Goal: Transaction & Acquisition: Purchase product/service

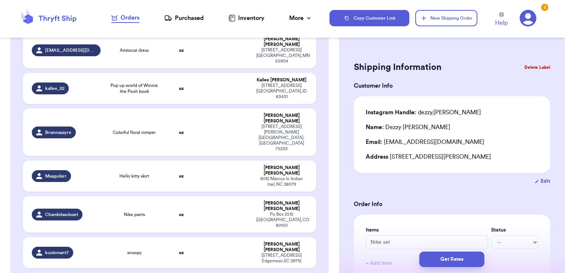
scroll to position [1483, 0]
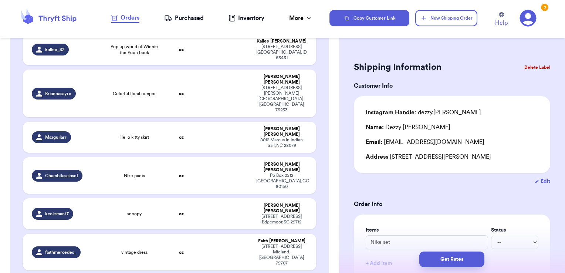
checkbox input "true"
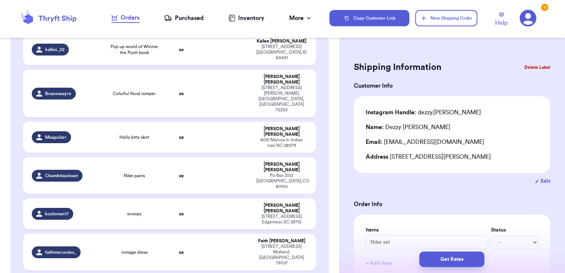
checkbox input "true"
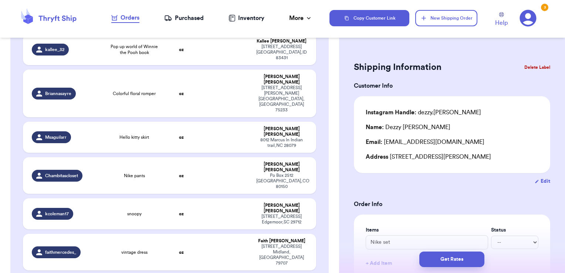
checkbox input "false"
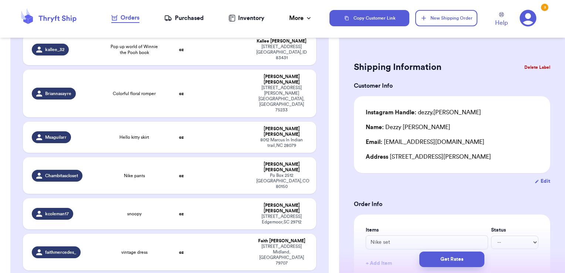
checkbox input "false"
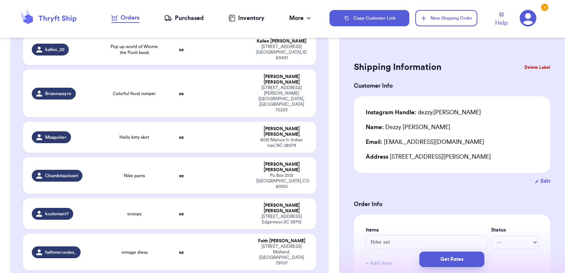
checkbox input "false"
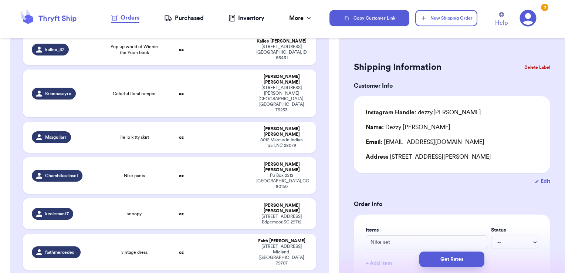
checkbox input "false"
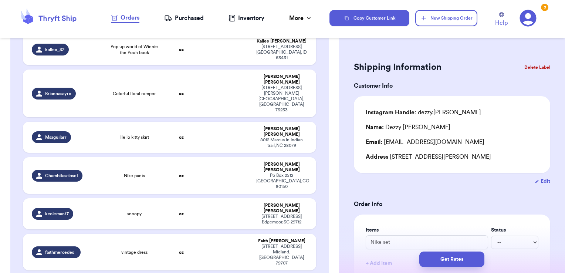
checkbox input "false"
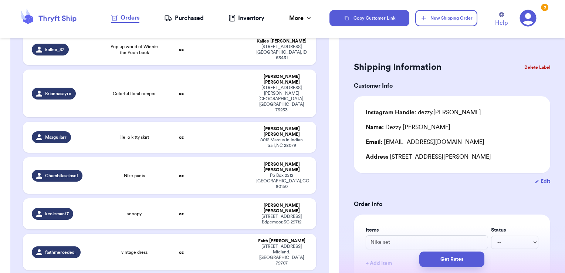
checkbox input "false"
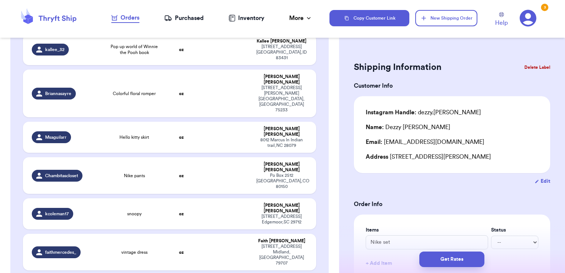
checkbox input "false"
checkbox input "true"
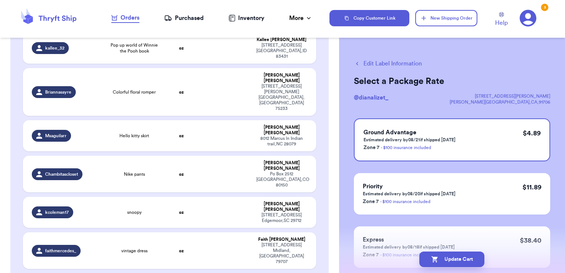
checkbox input "true"
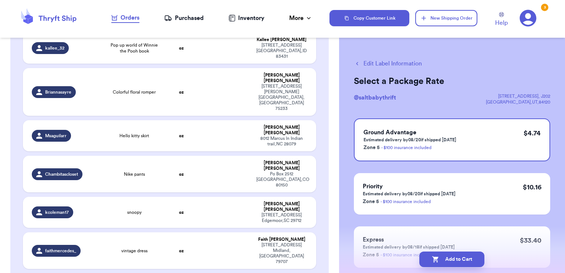
checkbox input "true"
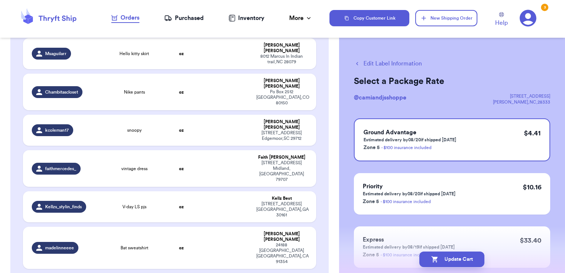
scroll to position [1587, 0]
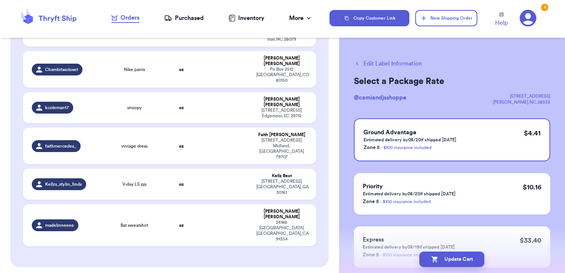
checkbox input "true"
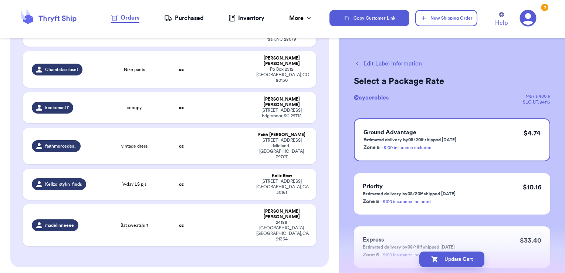
checkbox input "true"
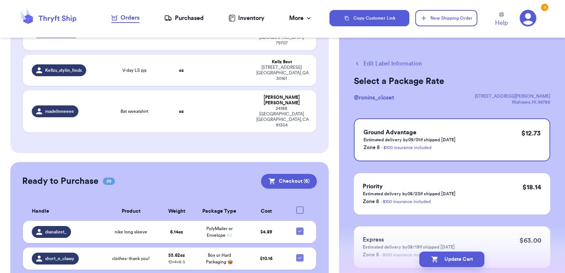
scroll to position [1704, 0]
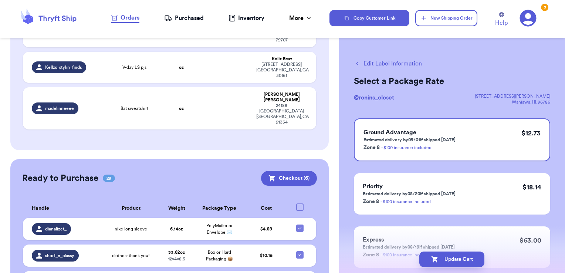
checkbox input "true"
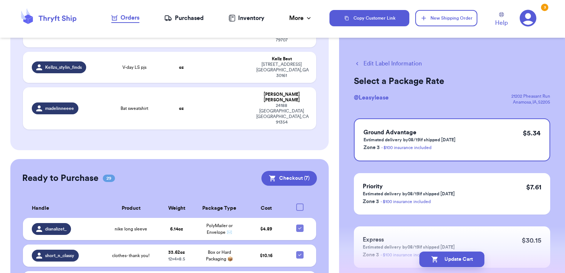
checkbox input "true"
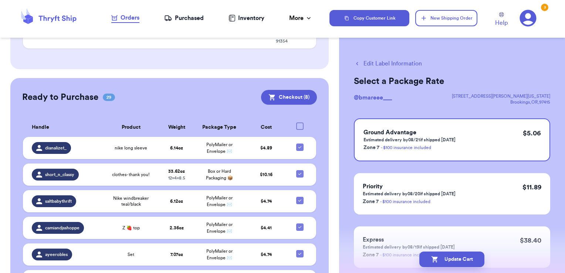
scroll to position [1786, 0]
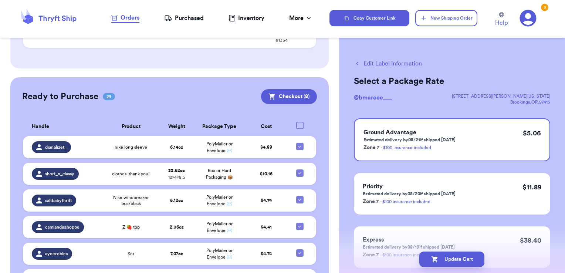
checkbox input "true"
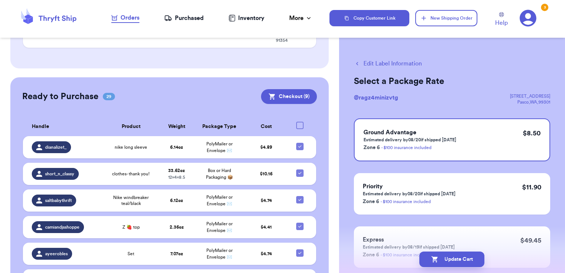
checkbox input "true"
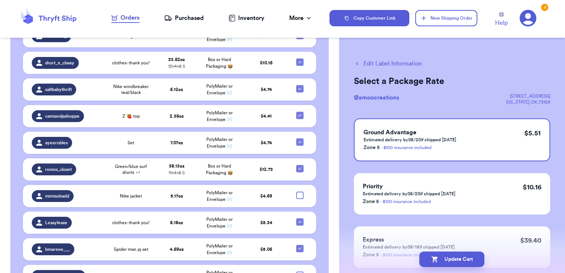
scroll to position [1901, 0]
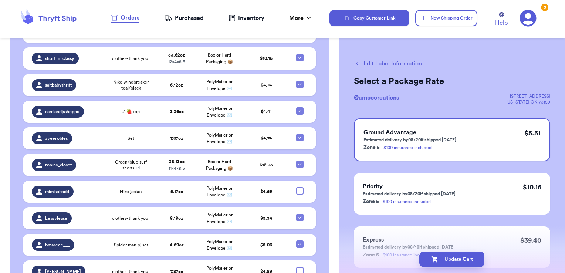
checkbox input "true"
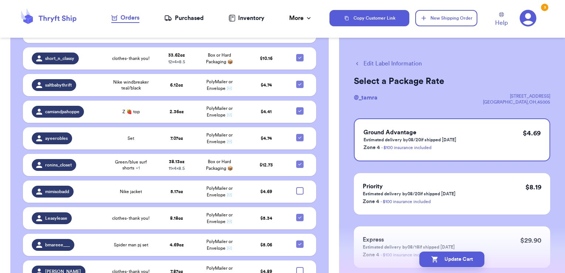
checkbox input "true"
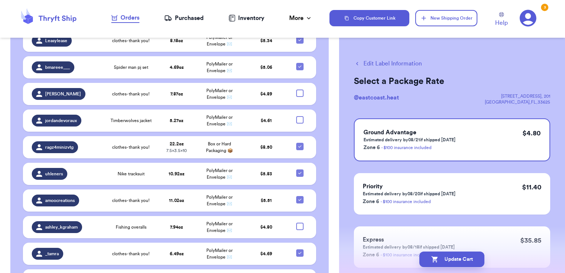
scroll to position [2080, 0]
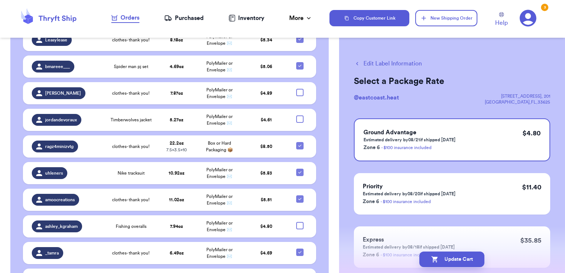
checkbox input "true"
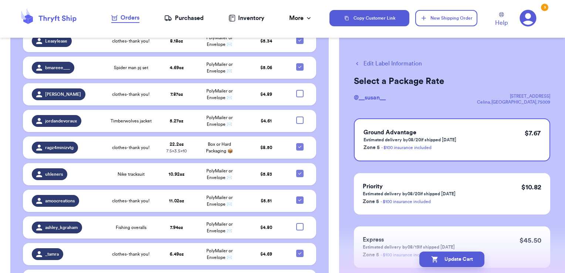
checkbox input "true"
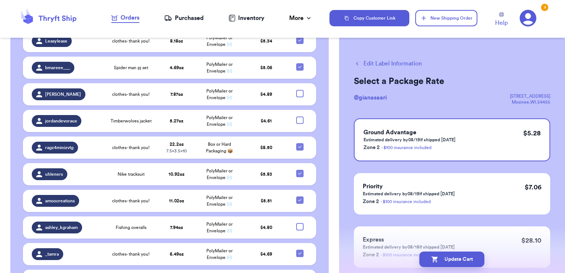
checkbox input "true"
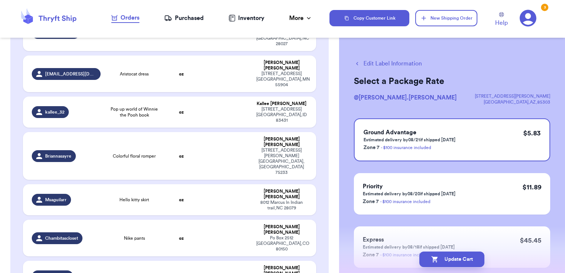
scroll to position [1418, 0]
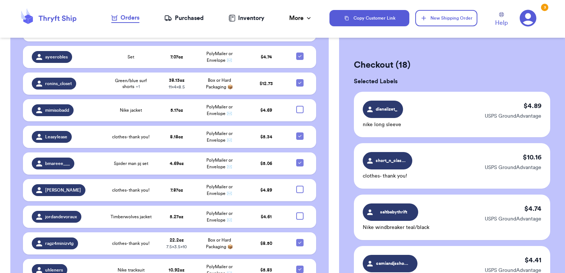
scroll to position [1983, 0]
checkbox input "true"
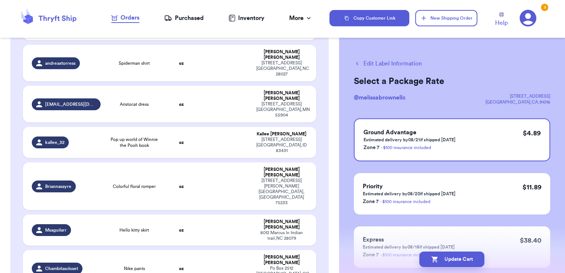
scroll to position [1387, 0]
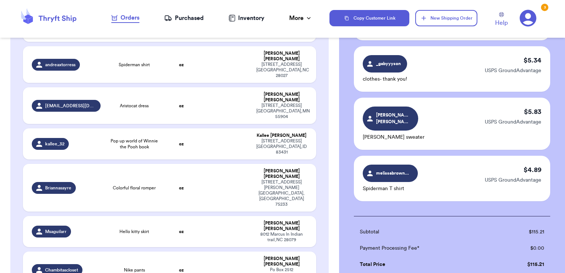
scroll to position [991, 0]
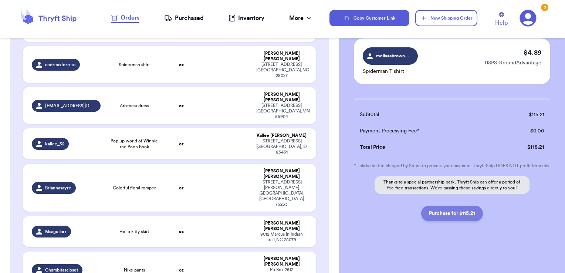
click at [465, 219] on button "Purchase for $115.21" at bounding box center [452, 214] width 62 height 16
checkbox input "false"
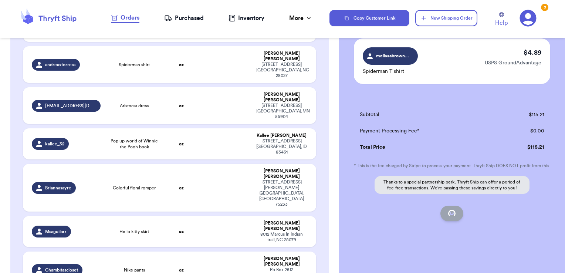
checkbox input "false"
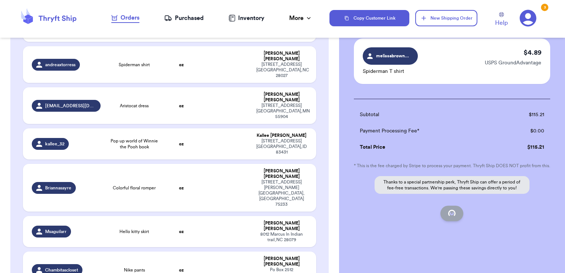
checkbox input "false"
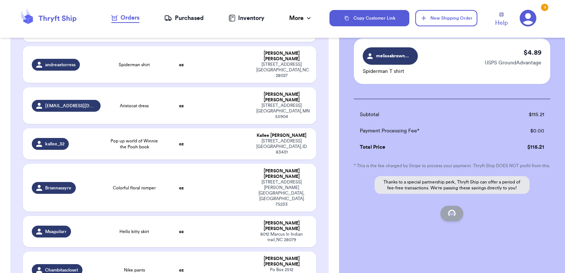
checkbox input "false"
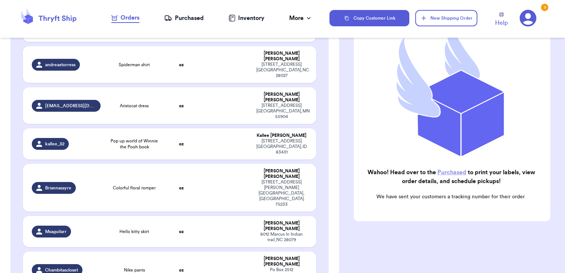
scroll to position [94, 0]
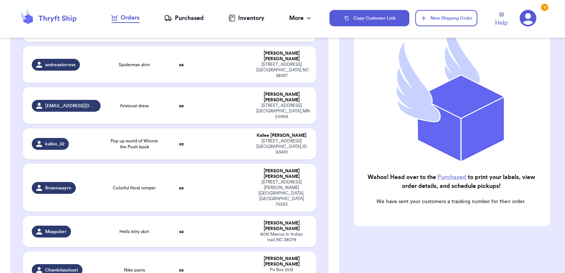
click at [186, 17] on div "Purchased" at bounding box center [184, 18] width 40 height 9
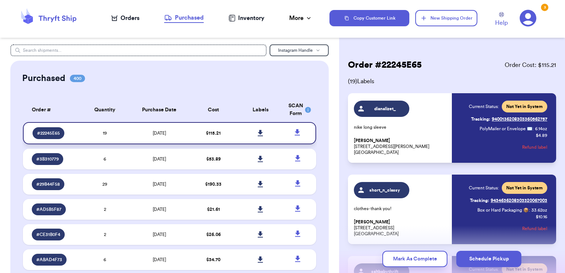
click at [258, 133] on icon at bounding box center [260, 133] width 5 height 6
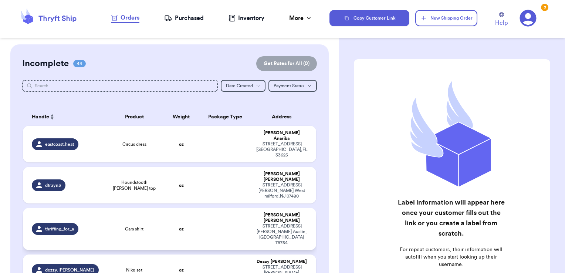
click at [222, 208] on td at bounding box center [225, 229] width 53 height 42
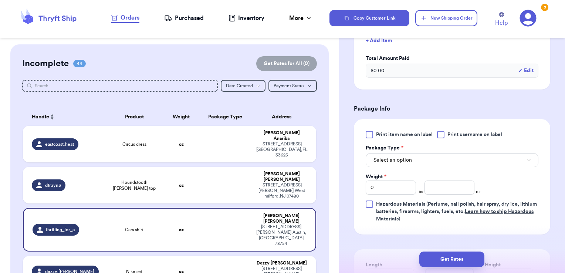
scroll to position [231, 0]
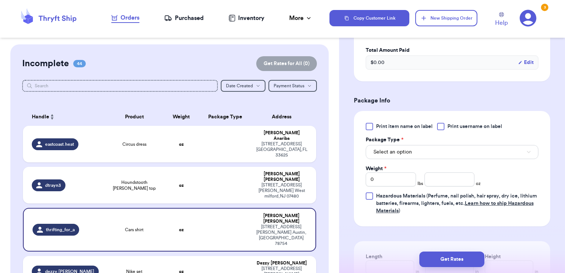
click at [442, 124] on div at bounding box center [440, 126] width 7 height 7
click at [0, 0] on input "Print username on label" at bounding box center [0, 0] width 0 height 0
click at [421, 155] on button "Select an option" at bounding box center [452, 152] width 173 height 14
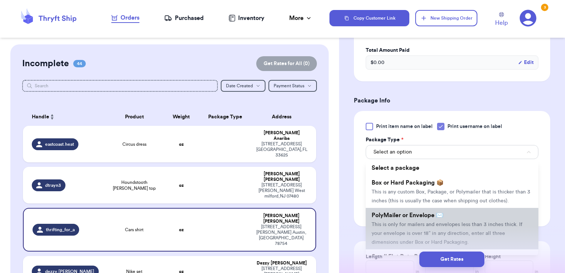
click at [411, 218] on span "PolyMailer or Envelope ✉️" at bounding box center [408, 215] width 72 height 6
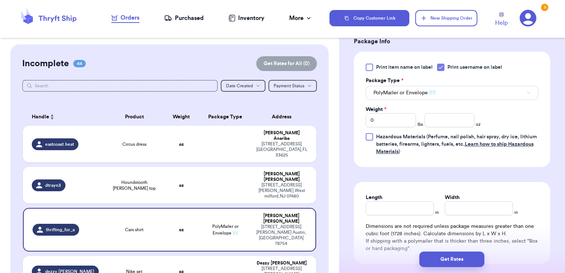
scroll to position [293, 0]
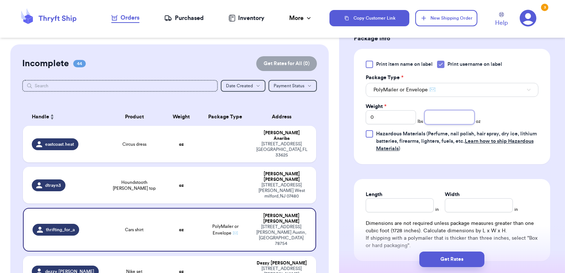
click at [439, 115] on input "number" at bounding box center [450, 117] width 50 height 14
type input "4.37"
click at [459, 258] on button "Get Rates" at bounding box center [451, 260] width 65 height 16
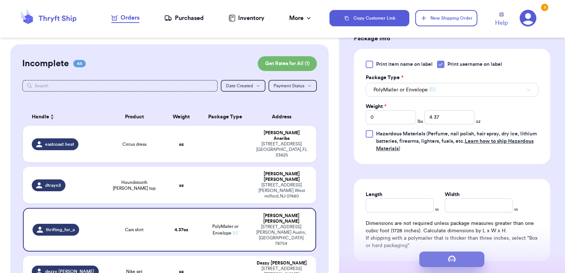
scroll to position [0, 0]
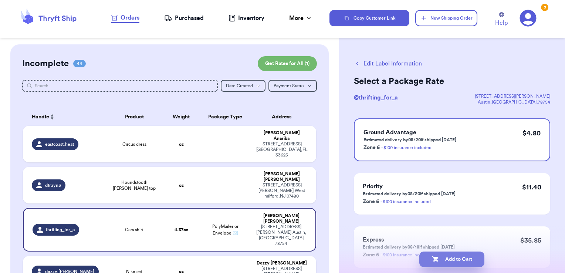
click at [481, 257] on button "Add to Cart" at bounding box center [451, 260] width 65 height 16
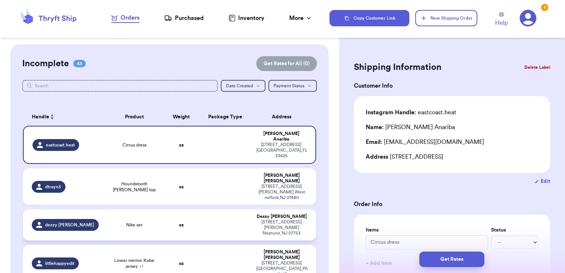
click at [231, 209] on td at bounding box center [225, 224] width 53 height 31
type input "Nike set"
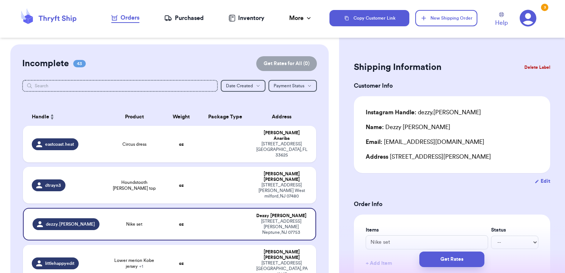
click at [536, 67] on button "Delete Label" at bounding box center [538, 67] width 32 height 16
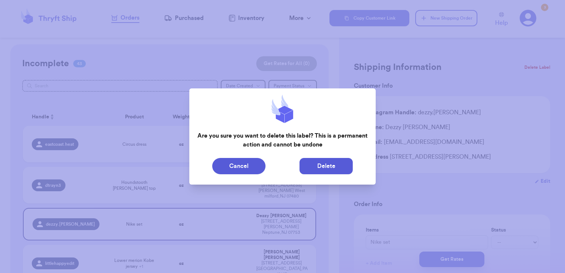
click at [343, 162] on button "Delete" at bounding box center [326, 166] width 53 height 16
type input "Circus dress"
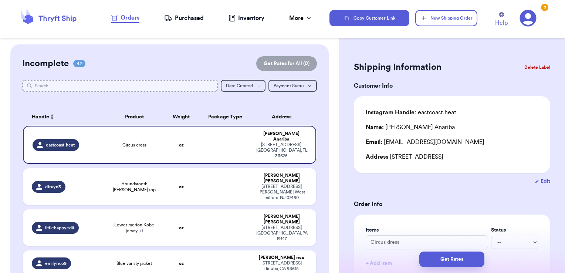
click at [113, 87] on input "text" at bounding box center [120, 86] width 196 height 12
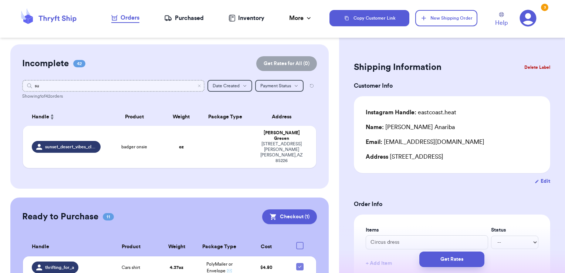
type input "sun"
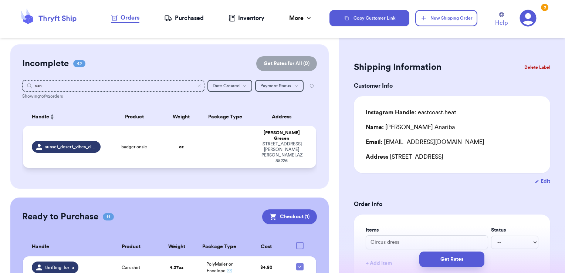
click at [241, 142] on td at bounding box center [225, 147] width 53 height 42
type input "badger onsie"
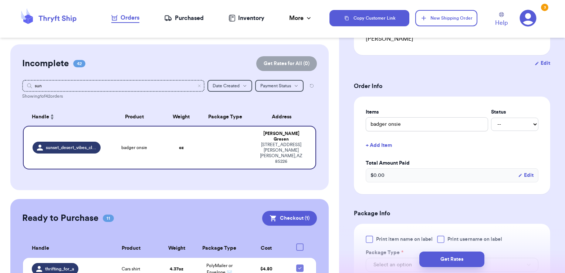
scroll to position [133, 0]
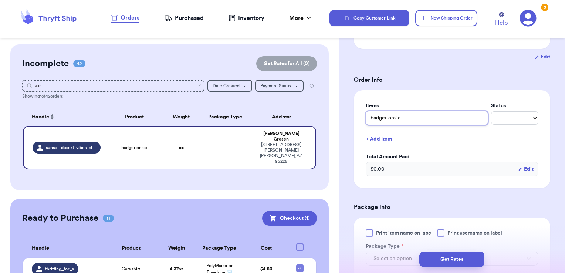
drag, startPoint x: 414, startPoint y: 112, endPoint x: 333, endPoint y: 111, distance: 80.6
click at [333, 111] on div "Customer Link New Order Incomplete 42 Get Rates for All ( 0 ) Get Rates for All…" at bounding box center [282, 136] width 565 height 273
type input "s"
type input "sl"
type input "s"
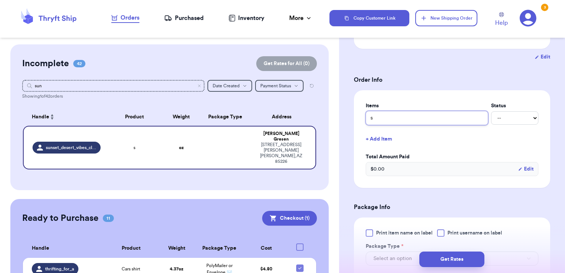
type input "sa"
type input "sal"
type input "sale"
type input "sale b"
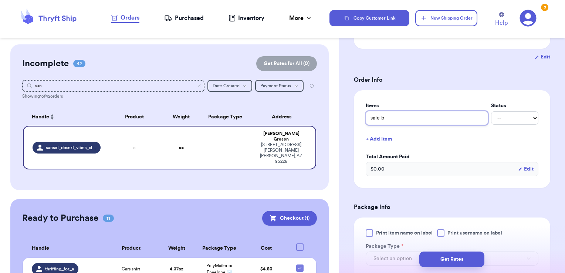
type input "sale bu"
type input "sale bum"
type input "sale bu"
type input "sale bun"
type input "sale bund"
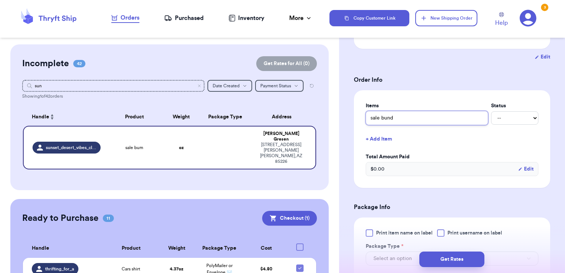
type input "sale bundl"
type input "sale bundle"
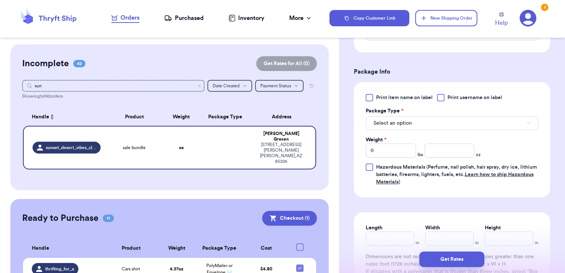
scroll to position [272, 0]
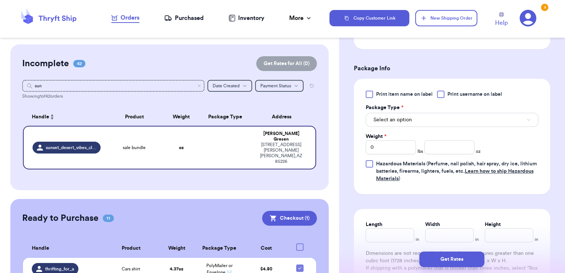
type input "sale bundle"
click at [454, 91] on span "Print username on label" at bounding box center [475, 94] width 55 height 7
click at [0, 0] on input "Print username on label" at bounding box center [0, 0] width 0 height 0
click at [444, 111] on div "Select an option" at bounding box center [452, 119] width 173 height 16
click at [441, 113] on button "Select an option" at bounding box center [452, 120] width 173 height 14
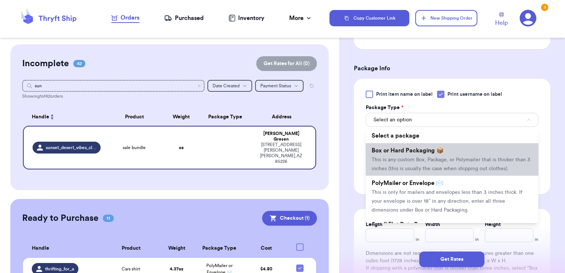
click at [423, 148] on span "Box or Hard Packaging 📦" at bounding box center [408, 151] width 72 height 6
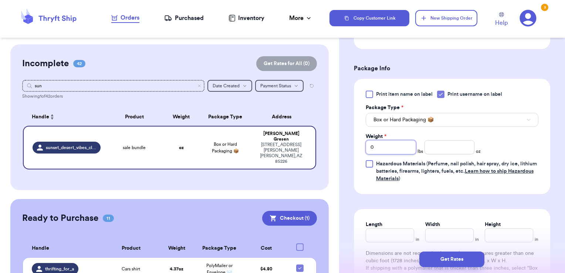
drag, startPoint x: 385, startPoint y: 135, endPoint x: 327, endPoint y: 122, distance: 59.6
click at [327, 122] on div "Customer Link New Order Incomplete 42 Get Rates for All ( 0 ) Get Rates for All…" at bounding box center [282, 136] width 565 height 273
type input "3"
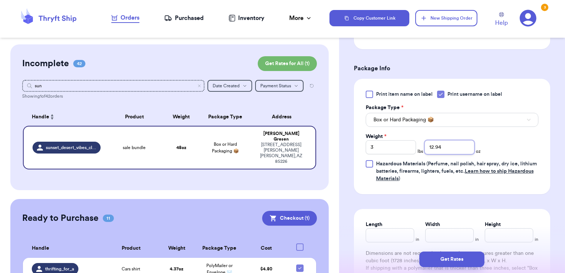
type input "12.94"
type input "14.75"
type input "11.5"
type input "3.25"
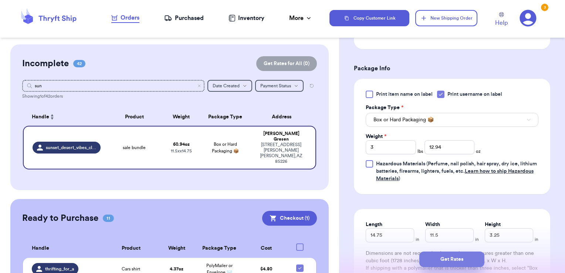
click at [436, 260] on button "Get Rates" at bounding box center [451, 260] width 65 height 16
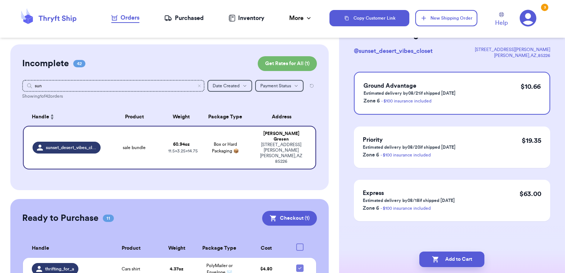
scroll to position [0, 0]
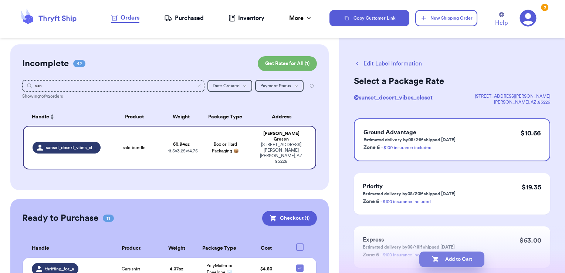
click at [464, 258] on button "Add to Cart" at bounding box center [451, 260] width 65 height 16
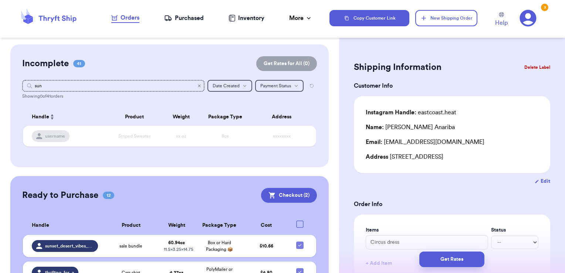
click at [197, 87] on icon "Clear search" at bounding box center [199, 86] width 4 height 4
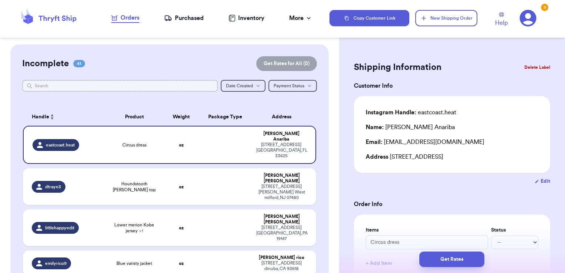
click at [174, 82] on input "text" at bounding box center [120, 86] width 196 height 12
type input "j"
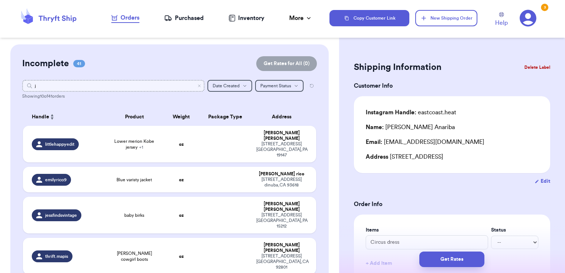
type input "je"
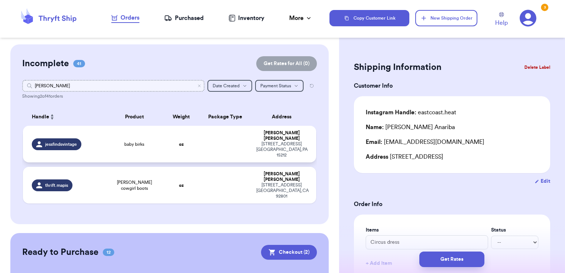
type input "jess"
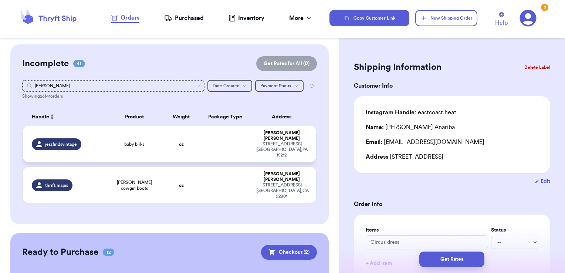
click at [220, 141] on td at bounding box center [225, 144] width 53 height 37
type input "baby birks"
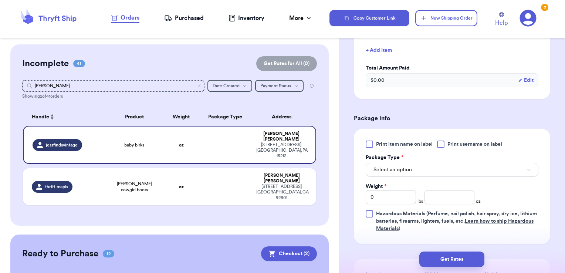
scroll to position [213, 0]
click at [455, 142] on span "Print username on label" at bounding box center [475, 144] width 55 height 7
click at [0, 0] on input "Print username on label" at bounding box center [0, 0] width 0 height 0
click at [422, 168] on button "Select an option" at bounding box center [452, 170] width 173 height 14
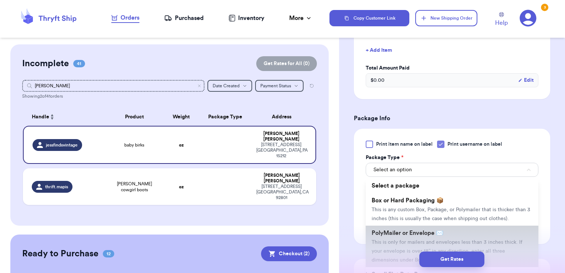
click at [403, 236] on span "PolyMailer or Envelope ✉️" at bounding box center [408, 233] width 72 height 6
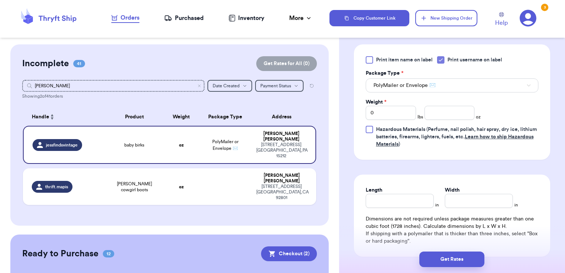
scroll to position [299, 0]
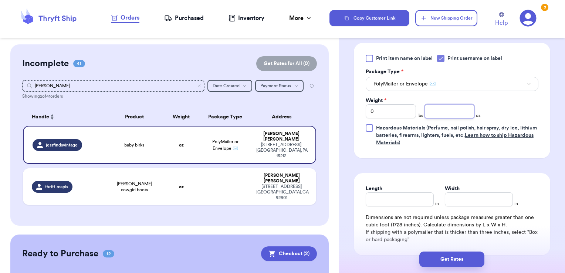
click at [429, 108] on input "number" at bounding box center [450, 111] width 50 height 14
type input "11.57"
click at [474, 255] on button "Get Rates" at bounding box center [451, 260] width 65 height 16
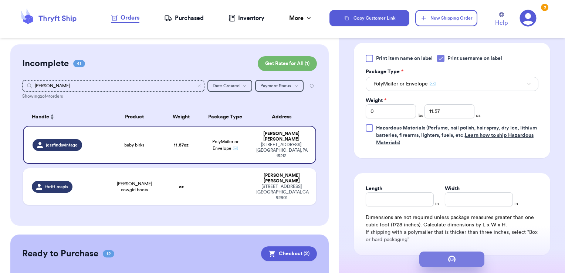
scroll to position [0, 0]
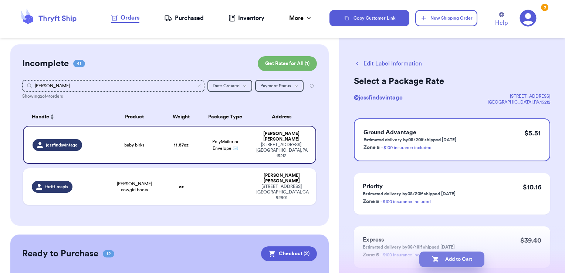
click at [466, 263] on button "Add to Cart" at bounding box center [451, 260] width 65 height 16
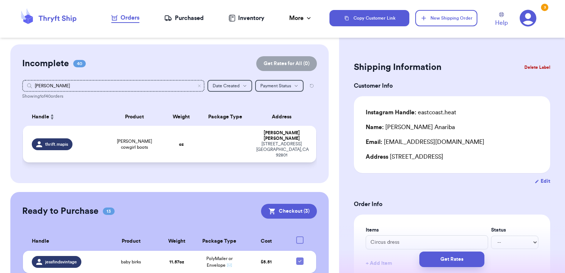
click at [229, 140] on td at bounding box center [225, 144] width 53 height 37
type input "[PERSON_NAME] cowgirl boots"
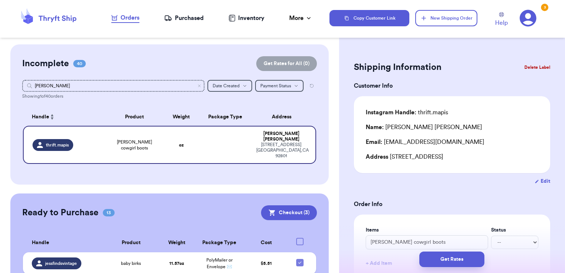
click at [525, 70] on button "Delete Label" at bounding box center [538, 67] width 32 height 16
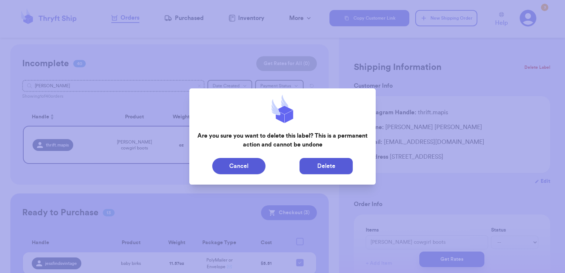
click at [327, 166] on button "Delete" at bounding box center [326, 166] width 53 height 16
type input "Circus dress"
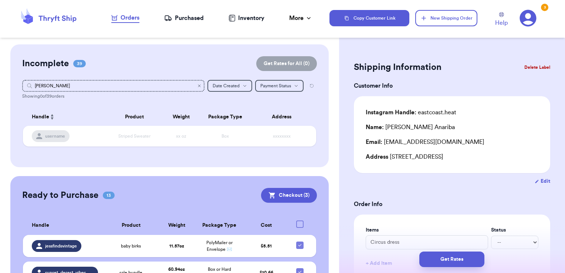
click at [197, 84] on icon "Clear search" at bounding box center [199, 86] width 4 height 4
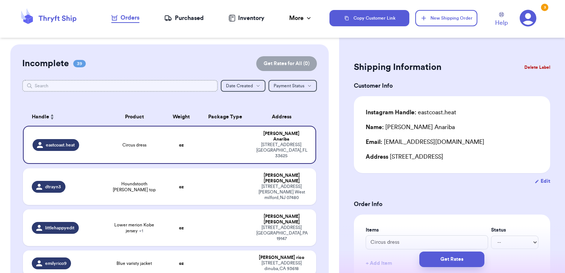
click at [149, 81] on input "text" at bounding box center [120, 86] width 196 height 12
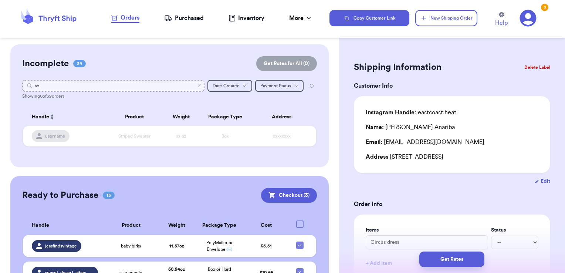
type input "sca"
type input "s"
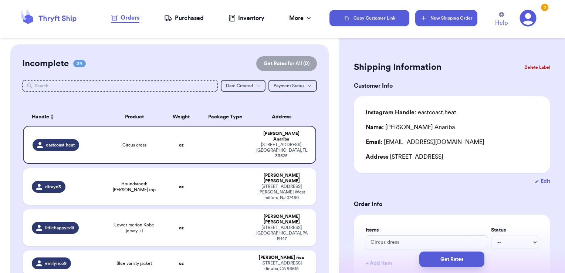
click at [433, 17] on button "New Shipping Order" at bounding box center [446, 18] width 62 height 16
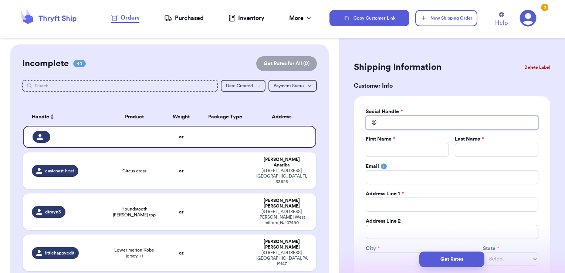
click at [396, 120] on input "Total Amount Paid" at bounding box center [452, 122] width 173 height 14
type input "s"
type input "sc"
type input "sca"
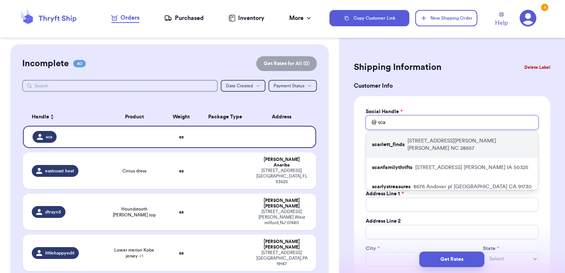
type input "sca"
click at [409, 142] on p "492 Little Henson Creek Rd Newland NC 28657" at bounding box center [470, 144] width 125 height 15
type input "scarlett_finds"
type input "Leah"
type input "Johnson"
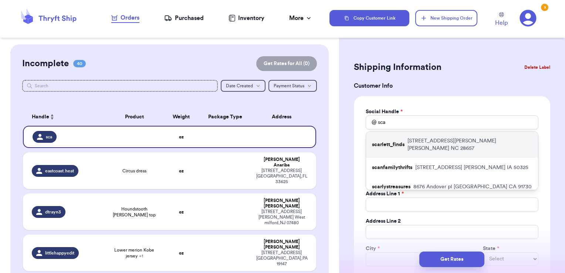
type input "leahspowell92@gmail.com"
type input "492 Little Henson Creek Rd"
type input "Newland"
select select "NC"
type input "28657"
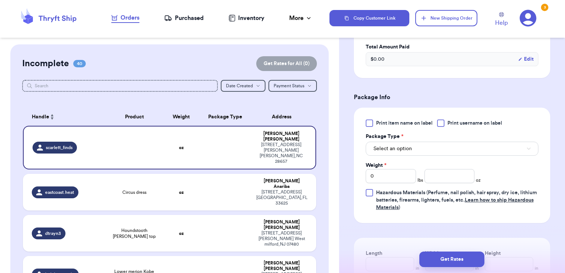
scroll to position [357, 0]
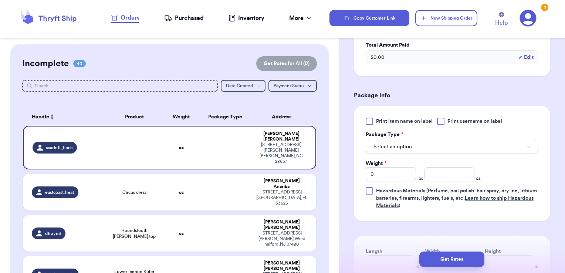
click at [441, 118] on div at bounding box center [440, 121] width 7 height 7
click at [0, 0] on input "Print username on label" at bounding box center [0, 0] width 0 height 0
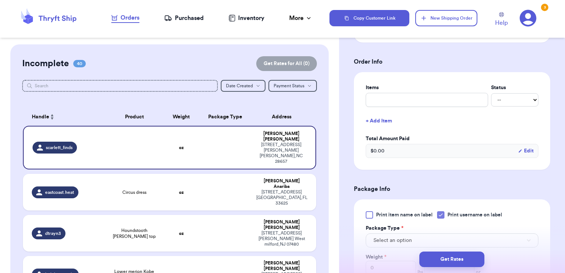
scroll to position [262, 0]
click at [435, 100] on input "text" at bounding box center [427, 101] width 122 height 14
type input "b"
type input "books - thank you!"
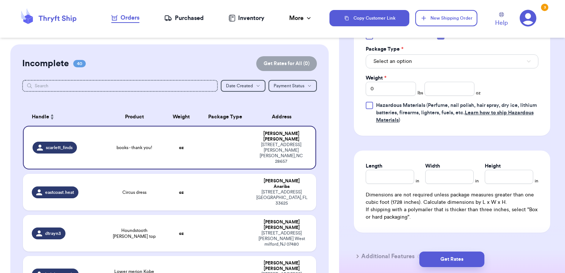
scroll to position [411, 0]
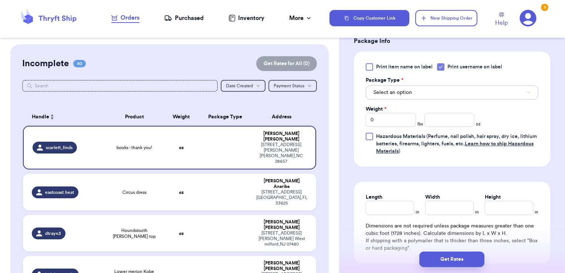
click at [398, 94] on span "Select an option" at bounding box center [393, 92] width 38 height 7
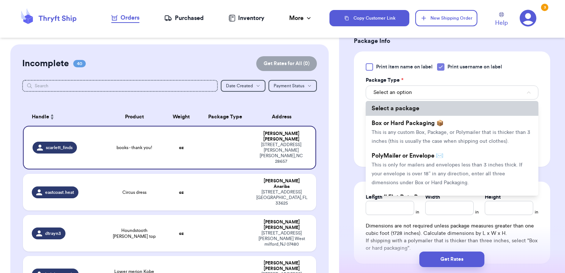
click at [394, 114] on li "Select a package" at bounding box center [452, 108] width 173 height 15
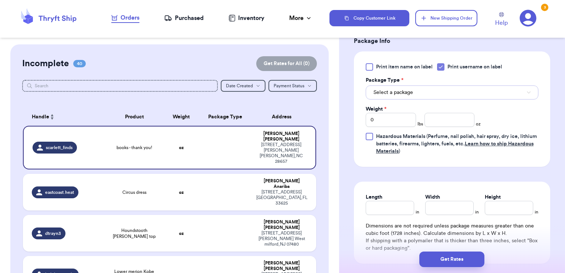
click at [400, 96] on button "Select a package" at bounding box center [452, 92] width 173 height 14
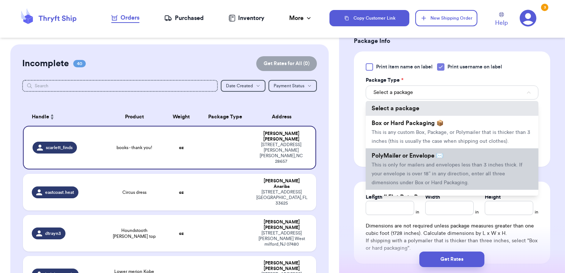
click at [391, 159] on span "PolyMailer or Envelope ✉️" at bounding box center [408, 156] width 72 height 6
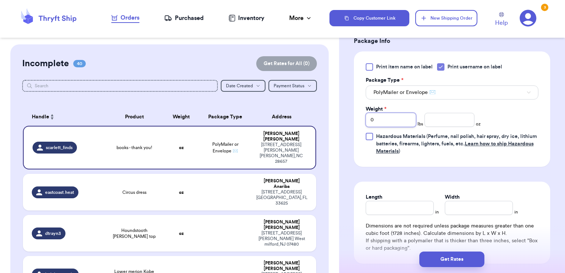
drag, startPoint x: 392, startPoint y: 119, endPoint x: 314, endPoint y: 104, distance: 79.5
click at [314, 104] on div "Customer Link New Order Incomplete 40 Get Rates for All ( 0 ) Get Rates for All…" at bounding box center [282, 136] width 565 height 273
type input "3"
click at [443, 116] on input "number" at bounding box center [450, 120] width 50 height 14
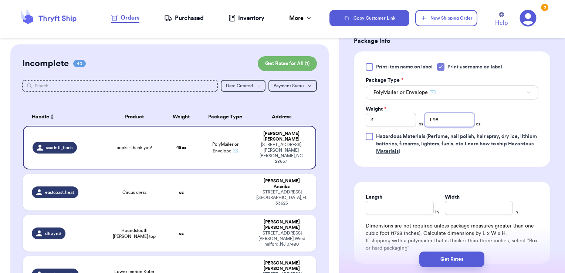
type input "1.98"
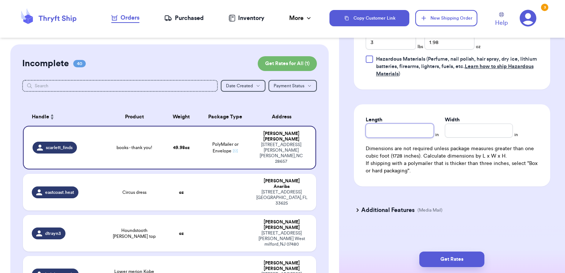
scroll to position [490, 0]
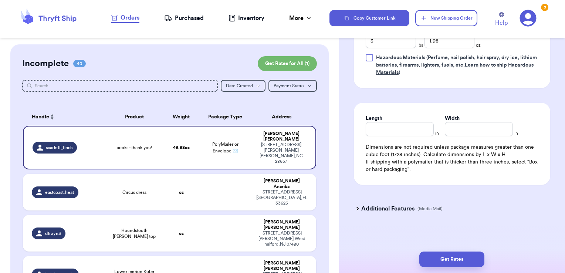
click at [377, 208] on h3 "Additional Features" at bounding box center [387, 208] width 53 height 9
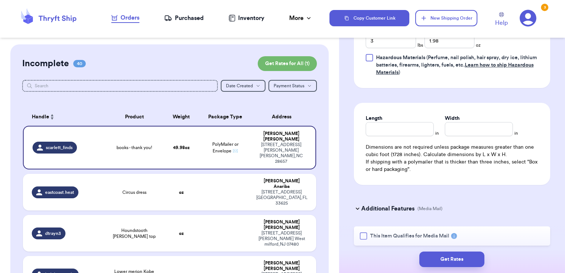
click at [371, 235] on span "This Item Qualifies for Media Mail" at bounding box center [409, 235] width 79 height 7
click at [0, 0] on input "This Item Qualifies for Media Mail" at bounding box center [0, 0] width 0 height 0
click at [439, 262] on button "Get Rates" at bounding box center [451, 260] width 65 height 16
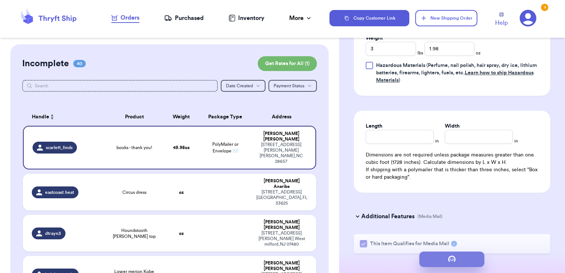
scroll to position [0, 0]
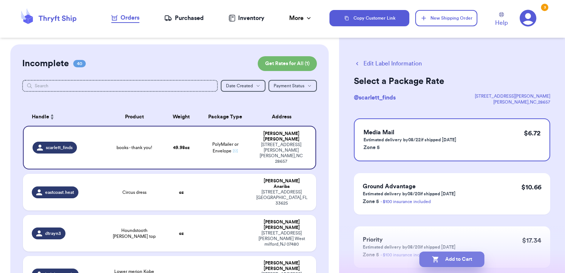
click at [471, 259] on button "Add to Cart" at bounding box center [451, 260] width 65 height 16
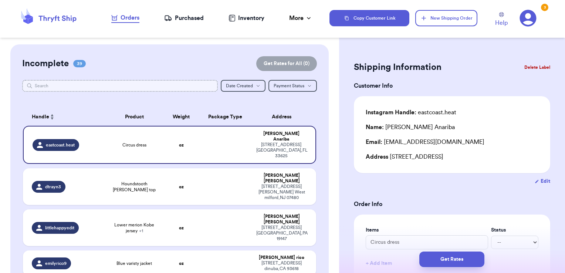
click at [164, 89] on input "text" at bounding box center [120, 86] width 196 height 12
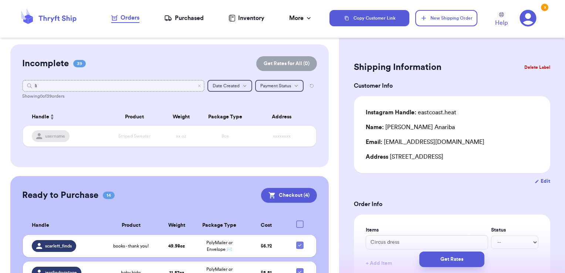
type input "l"
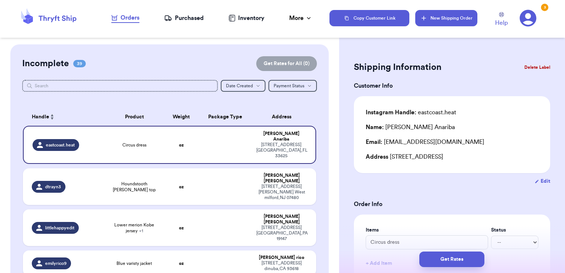
click at [442, 23] on button "New Shipping Order" at bounding box center [446, 18] width 62 height 16
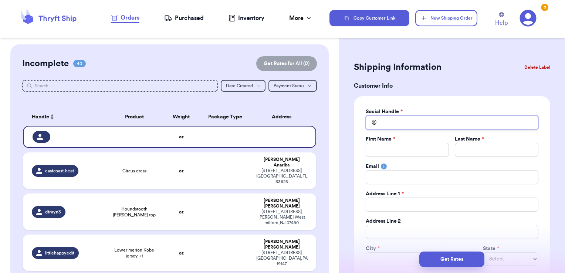
click at [410, 119] on input "Total Amount Paid" at bounding box center [452, 122] width 173 height 14
type input "l"
type input "li"
type input "lil"
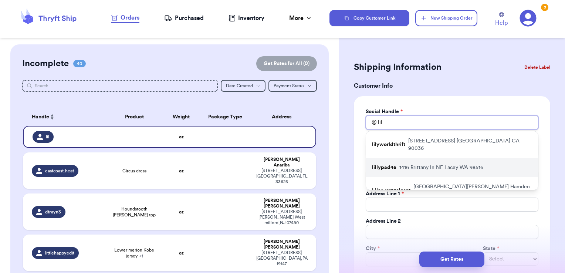
type input "lils"
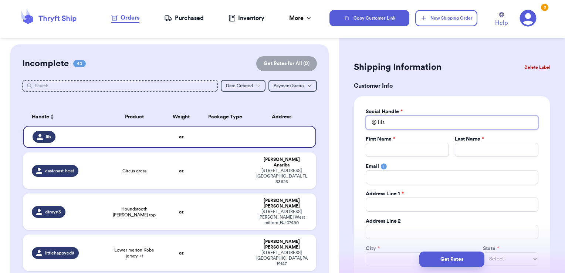
type input "lil"
type input "li"
type input "l"
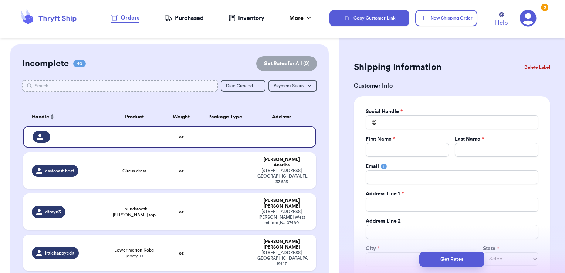
click at [141, 88] on input "text" at bounding box center [120, 86] width 196 height 12
type input "l"
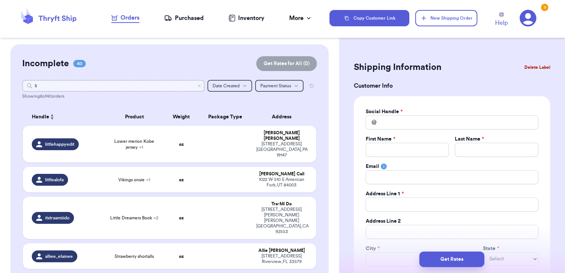
type input "lit"
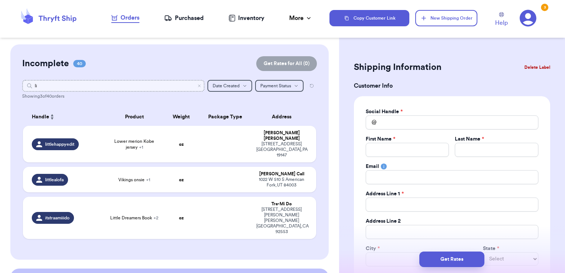
type input "l"
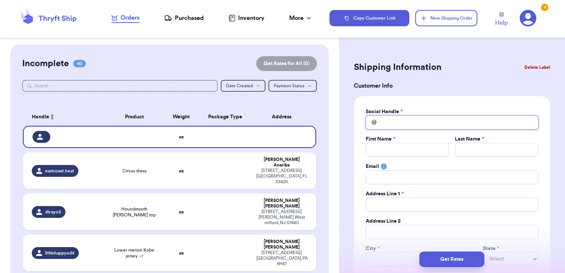
click at [388, 124] on input "Total Amount Paid" at bounding box center [452, 122] width 173 height 14
type input "l"
type input "li"
type input "lit"
type input "litt"
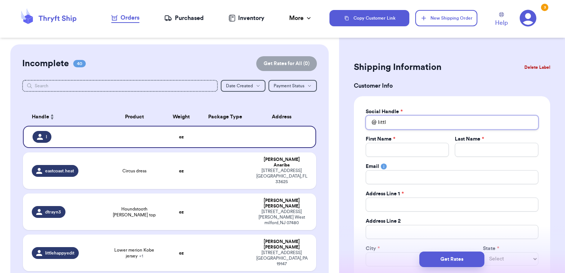
type input "little"
type input "littles"
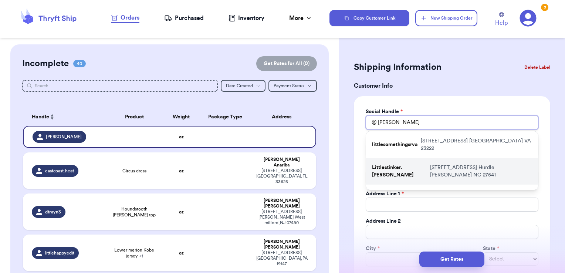
type input "littles"
click at [431, 166] on p "7828 BURLINGTON RD Hurdle Mills NC 27541" at bounding box center [481, 171] width 102 height 15
type input "Littlestinker.lou"
type input "Christina"
type input "Wurster"
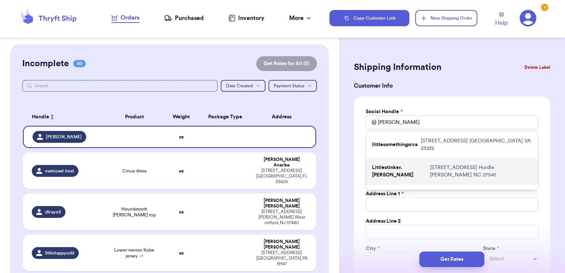
type input "christinalynnwurster@gmail.com"
type input "7828 BURLINGTON RD"
type input "Hurdle Mills"
select select "NC"
type input "27541"
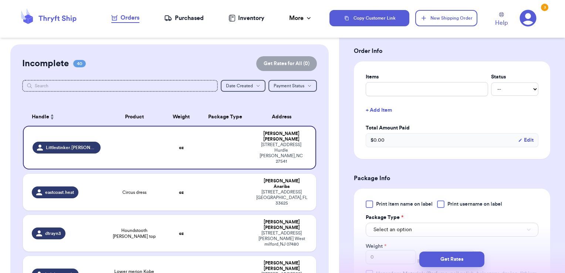
scroll to position [260, 0]
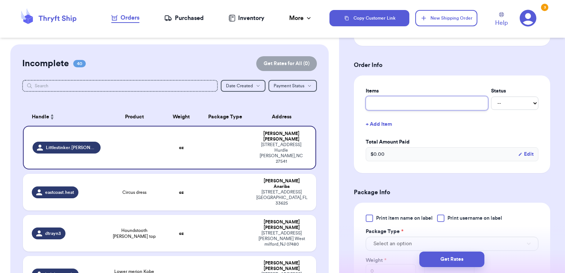
click at [392, 100] on input "text" at bounding box center [427, 103] width 122 height 14
type input "b"
type input "books - thank you!"
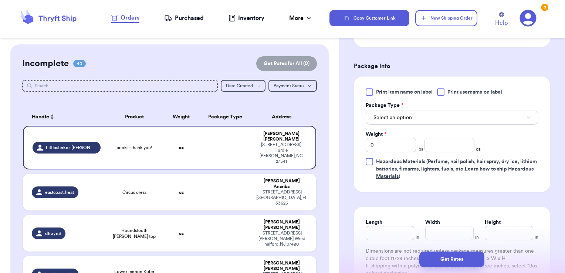
scroll to position [385, 0]
click at [442, 94] on div at bounding box center [440, 92] width 7 height 7
click at [0, 0] on input "Print username on label" at bounding box center [0, 0] width 0 height 0
click at [422, 117] on button "Select an option" at bounding box center [452, 118] width 173 height 14
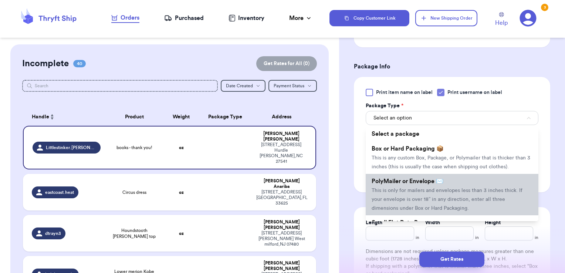
click at [406, 184] on span "PolyMailer or Envelope ✉️" at bounding box center [408, 181] width 72 height 6
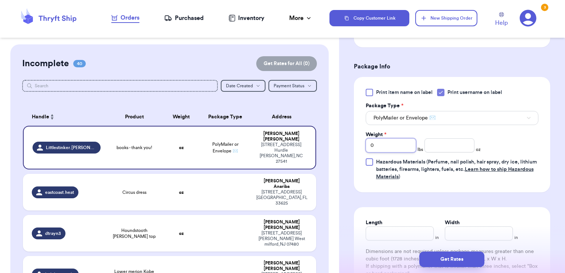
drag, startPoint x: 389, startPoint y: 142, endPoint x: 281, endPoint y: 115, distance: 111.2
click at [281, 115] on div "Customer Link New Order Incomplete 40 Get Rates for All ( 0 ) Get Rates for All…" at bounding box center [282, 136] width 565 height 273
type input "2"
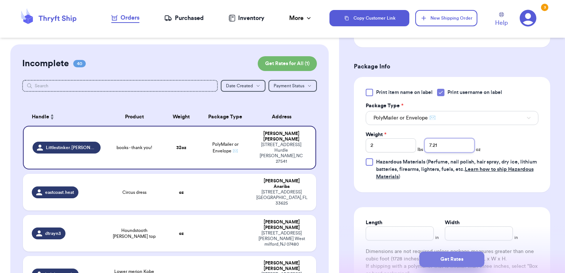
type input "7.21"
click at [441, 257] on button "Get Rates" at bounding box center [451, 260] width 65 height 16
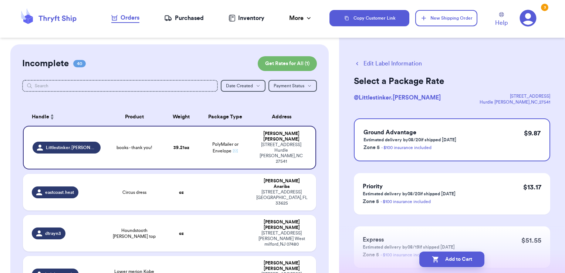
click at [376, 65] on button "Edit Label Information" at bounding box center [388, 63] width 68 height 9
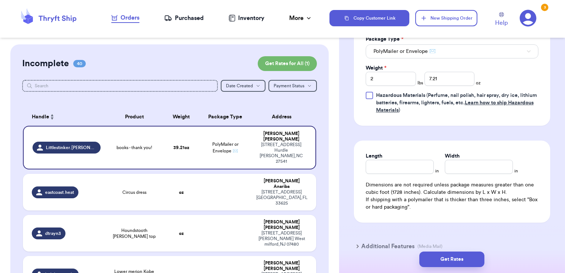
scroll to position [370, 0]
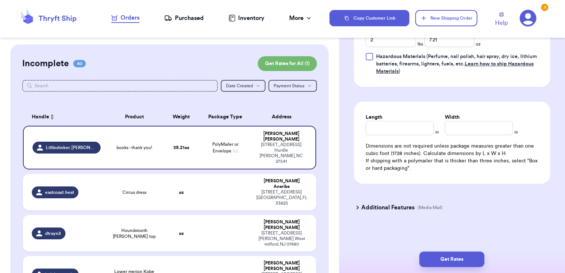
click at [418, 208] on p "(Media Mail)" at bounding box center [430, 208] width 25 height 6
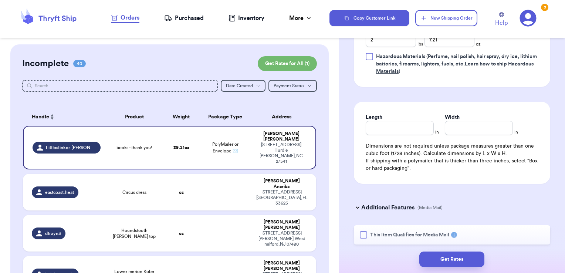
click at [379, 231] on span "This Item Qualifies for Media Mail" at bounding box center [409, 234] width 79 height 7
click at [0, 0] on input "This Item Qualifies for Media Mail" at bounding box center [0, 0] width 0 height 0
click at [475, 263] on button "Get Rates" at bounding box center [451, 260] width 65 height 16
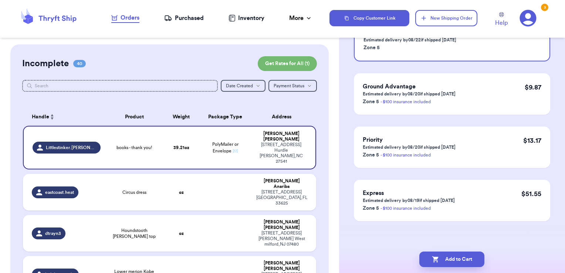
scroll to position [0, 0]
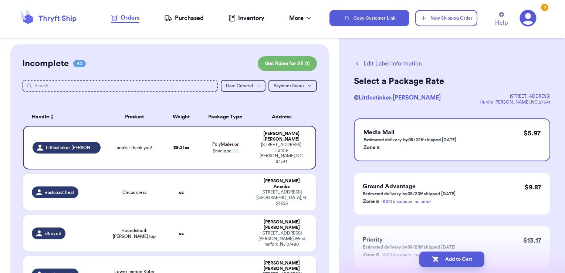
click at [406, 62] on button "Edit Label Information" at bounding box center [388, 63] width 68 height 9
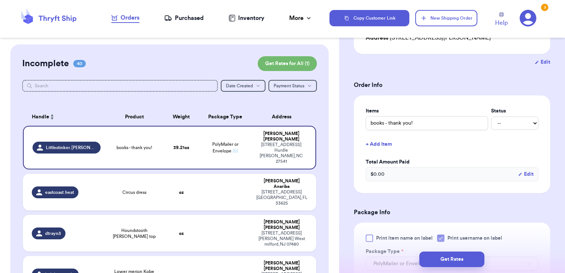
scroll to position [122, 0]
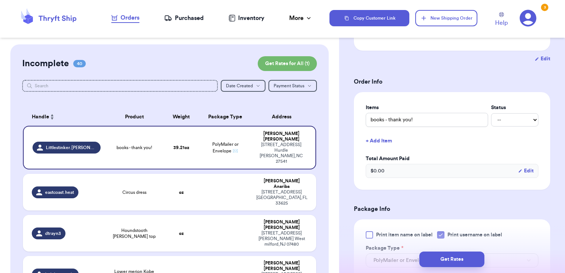
click at [389, 142] on button "+ Add Item" at bounding box center [452, 141] width 179 height 16
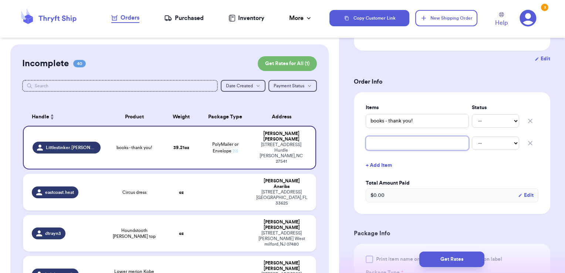
click at [393, 143] on input "text" at bounding box center [417, 143] width 103 height 14
type input "pants"
click at [537, 163] on div "Items Status books - thank you! -- Paid Owes pants -- Paid Owes + Add Item Tota…" at bounding box center [452, 153] width 196 height 122
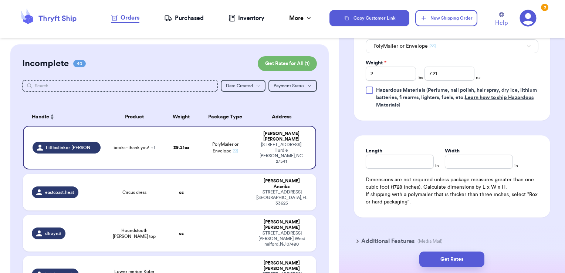
scroll to position [365, 0]
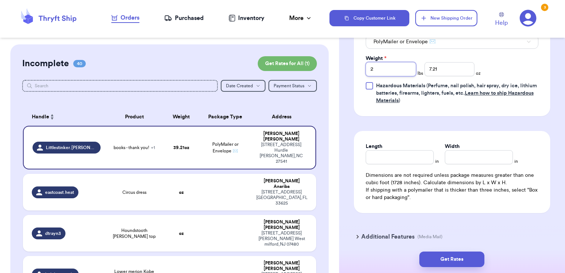
click at [378, 67] on input "2" at bounding box center [391, 69] width 50 height 14
drag, startPoint x: 429, startPoint y: 70, endPoint x: 375, endPoint y: 61, distance: 54.8
click at [375, 61] on div "Weight * 2 lbs 7.21 oz" at bounding box center [423, 65] width 115 height 21
click at [456, 65] on input "15.21" at bounding box center [450, 69] width 50 height 14
type input "15.09"
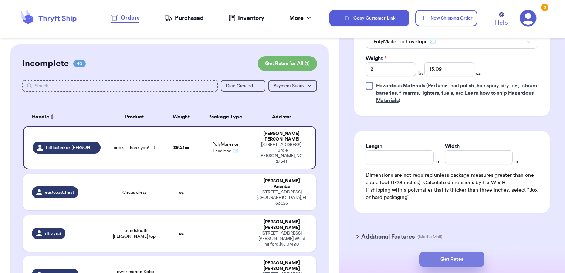
click at [476, 259] on button "Get Rates" at bounding box center [451, 260] width 65 height 16
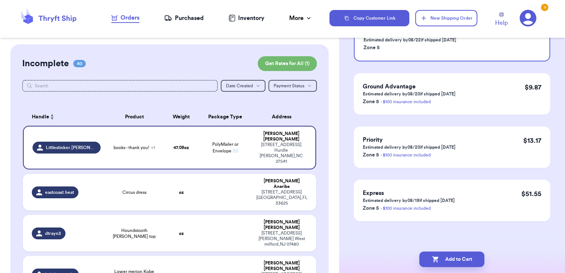
scroll to position [0, 0]
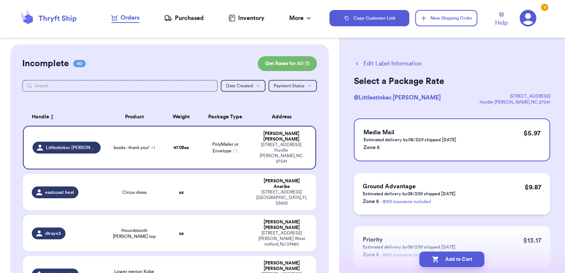
click at [490, 181] on div "Ground Advantage Estimated delivery by 08/20 if shipped today Zone 5 - $100 ins…" at bounding box center [452, 193] width 196 height 41
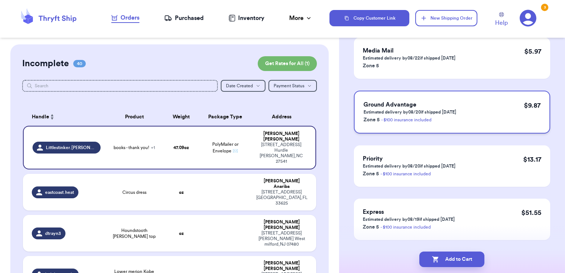
scroll to position [81, 0]
click at [472, 262] on button "Add to Cart" at bounding box center [451, 260] width 65 height 16
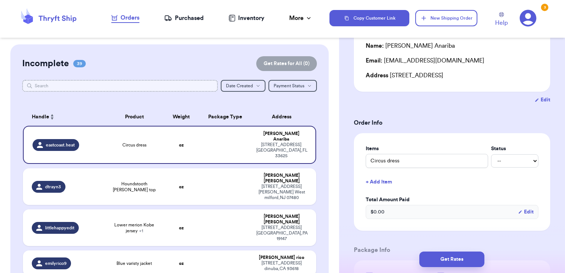
click at [124, 83] on input "text" at bounding box center [120, 86] width 196 height 12
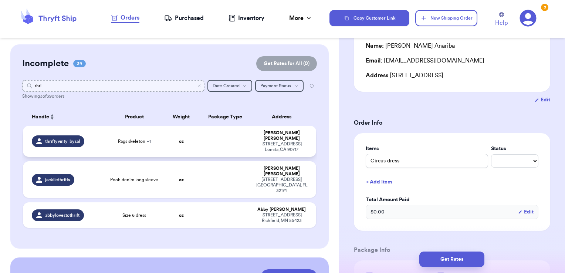
type input "thri"
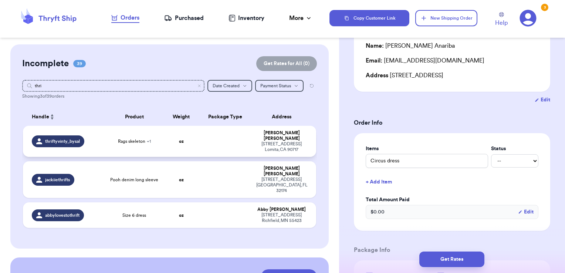
click at [203, 139] on td at bounding box center [225, 141] width 53 height 31
type input "Books"
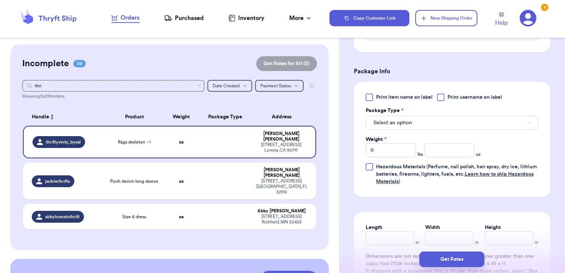
scroll to position [296, 0]
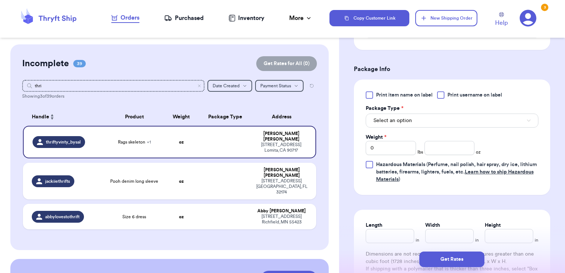
click at [443, 82] on div "Print item name on label Print username on label Package Type * Select an optio…" at bounding box center [452, 137] width 196 height 115
click at [445, 91] on div at bounding box center [440, 94] width 7 height 7
click at [0, 0] on input "Print username on label" at bounding box center [0, 0] width 0 height 0
click at [426, 115] on button "Select an option" at bounding box center [452, 121] width 173 height 14
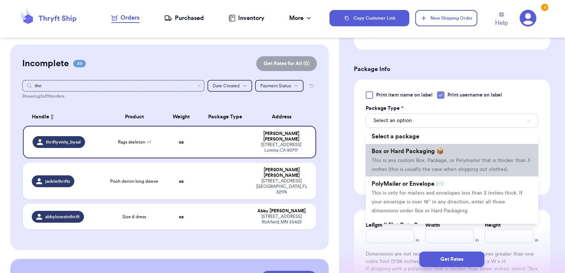
click at [411, 154] on li "Box or Hard Packaging 📦 This is any custom Box, Package, or Polymailer that is …" at bounding box center [452, 160] width 173 height 33
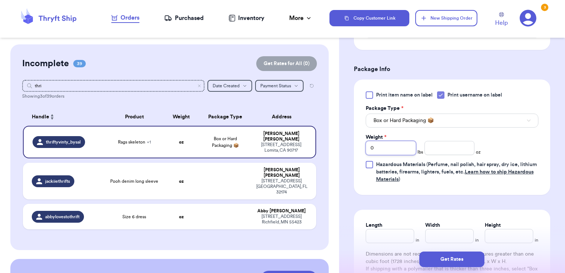
drag, startPoint x: 388, startPoint y: 134, endPoint x: 269, endPoint y: 100, distance: 124.0
click at [269, 100] on div "Customer Link New Order Incomplete 39 Get Rates for All ( 0 ) Get Rates for All…" at bounding box center [282, 136] width 565 height 273
type input "5"
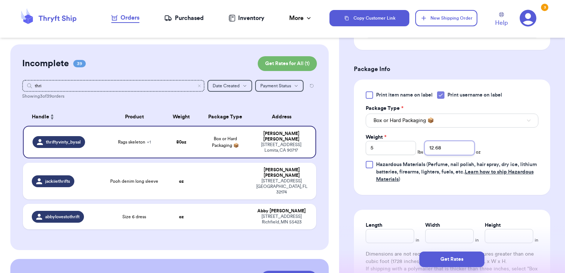
type input "12.68"
type input "10.5"
type input "12"
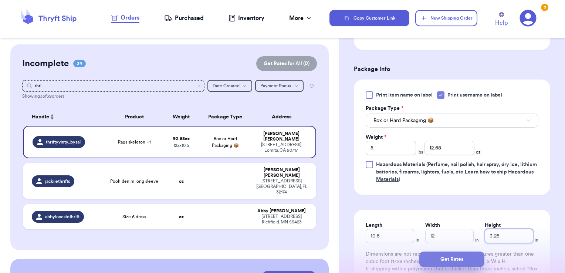
type input "3.25"
click at [475, 261] on button "Get Rates" at bounding box center [451, 260] width 65 height 16
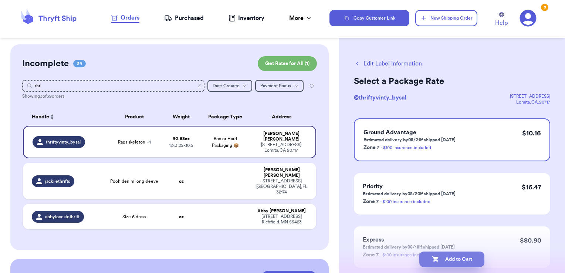
click at [477, 260] on button "Add to Cart" at bounding box center [451, 260] width 65 height 16
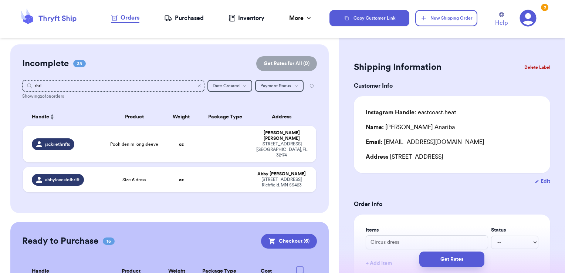
click at [197, 84] on icon "Clear search" at bounding box center [199, 86] width 4 height 4
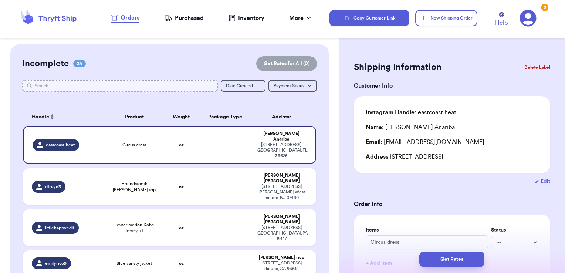
click at [172, 85] on input "text" at bounding box center [120, 86] width 196 height 12
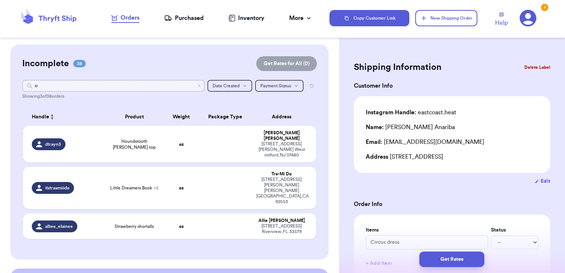
type input "tra"
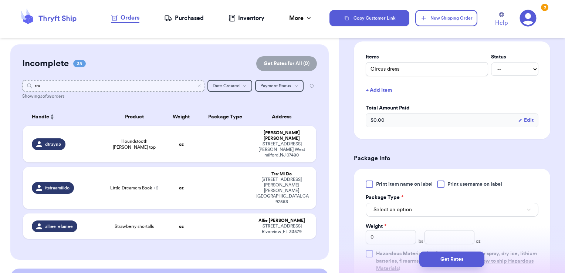
scroll to position [179, 0]
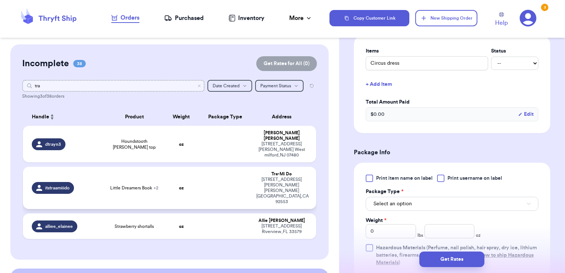
type input "tra"
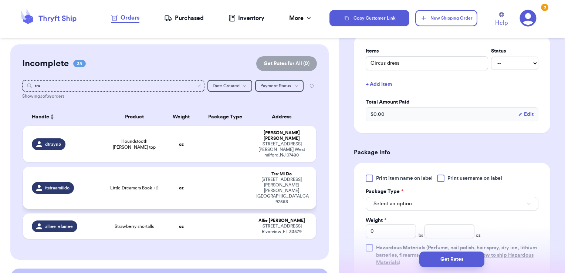
click at [215, 175] on td at bounding box center [225, 188] width 53 height 42
type input "Little Dreamers Book"
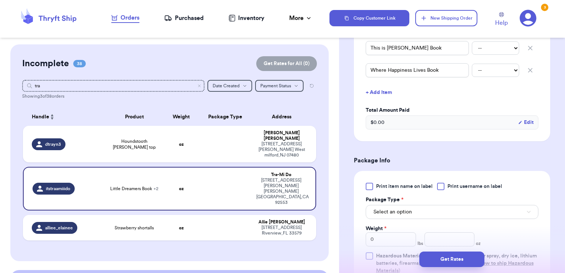
scroll to position [265, 0]
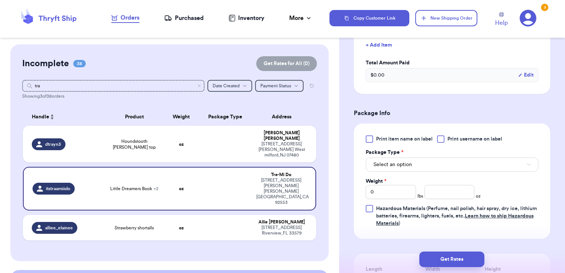
click at [450, 135] on div "Print item name on label Print username on label Package Type * Select an optio…" at bounding box center [452, 181] width 196 height 115
click at [439, 141] on div at bounding box center [440, 138] width 7 height 7
click at [0, 0] on input "Print username on label" at bounding box center [0, 0] width 0 height 0
click at [427, 159] on button "Select an option" at bounding box center [452, 165] width 173 height 14
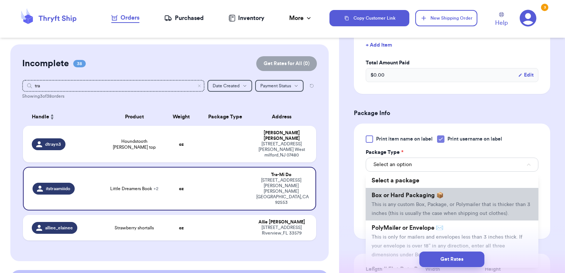
click at [409, 190] on li "Box or Hard Packaging 📦 This is any custom Box, Package, or Polymailer that is …" at bounding box center [452, 204] width 173 height 33
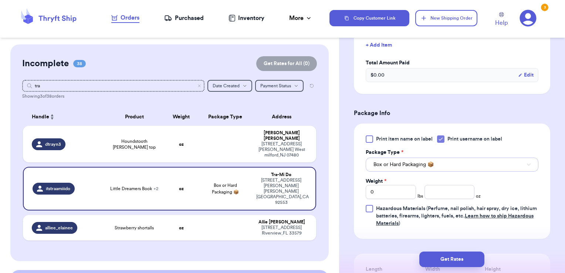
click at [413, 163] on span "Box or Hard Packaging 📦" at bounding box center [404, 164] width 60 height 7
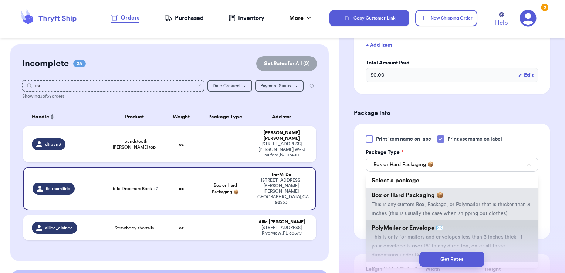
click at [407, 231] on span "PolyMailer or Envelope ✉️" at bounding box center [408, 228] width 72 height 6
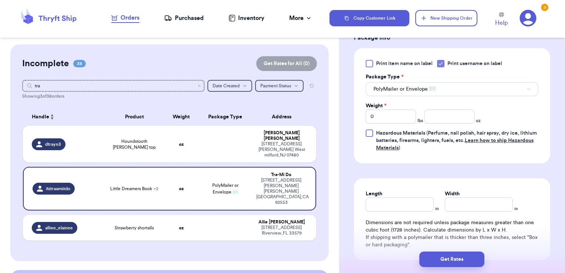
scroll to position [343, 0]
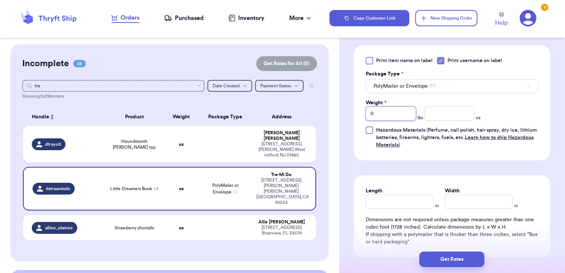
drag, startPoint x: 391, startPoint y: 114, endPoint x: 294, endPoint y: 92, distance: 99.3
click at [294, 92] on div "Customer Link New Order Incomplete 38 Get Rates for All ( 0 ) Get Rates for All…" at bounding box center [282, 136] width 565 height 273
type input "2"
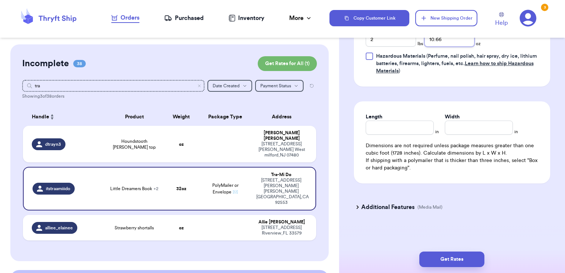
type input "10.66"
click at [374, 204] on h3 "Additional Features" at bounding box center [387, 207] width 53 height 9
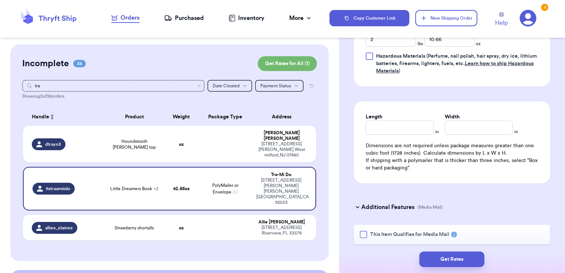
click at [384, 231] on span "This Item Qualifies for Media Mail" at bounding box center [409, 234] width 79 height 7
click at [0, 0] on input "This Item Qualifies for Media Mail" at bounding box center [0, 0] width 0 height 0
click at [439, 258] on button "Get Rates" at bounding box center [451, 260] width 65 height 16
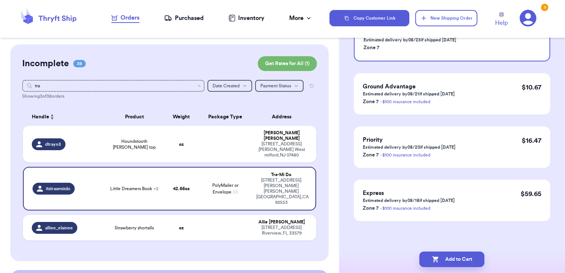
scroll to position [0, 0]
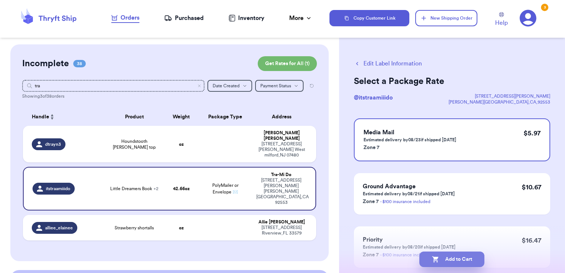
click at [472, 257] on button "Add to Cart" at bounding box center [451, 260] width 65 height 16
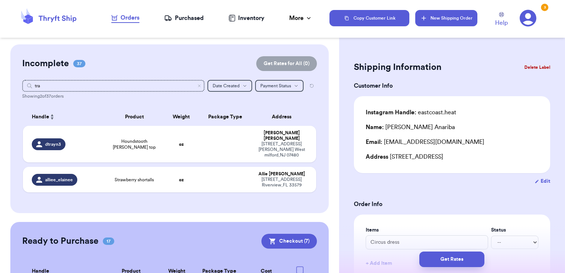
click at [451, 17] on button "New Shipping Order" at bounding box center [446, 18] width 62 height 16
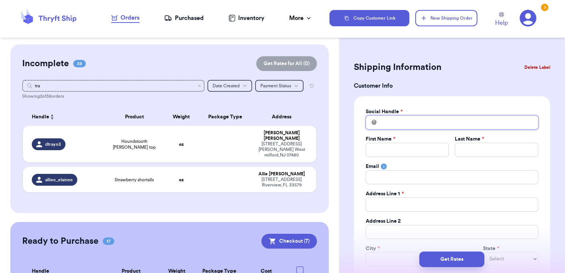
click at [390, 119] on input "Total Amount Paid" at bounding box center [452, 122] width 173 height 14
type input "b"
type input "br"
type input "bro"
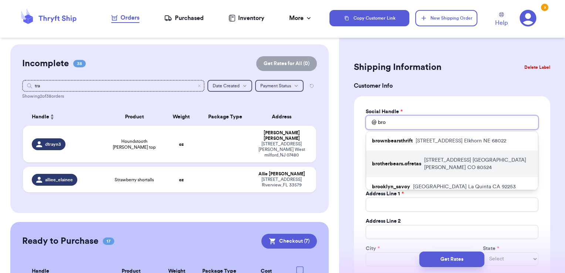
type input "bro"
click at [408, 161] on p "brotherbears.ofretas" at bounding box center [396, 163] width 49 height 7
type input "brotherbears.ofretas"
type input "Christina"
type input "Harris"
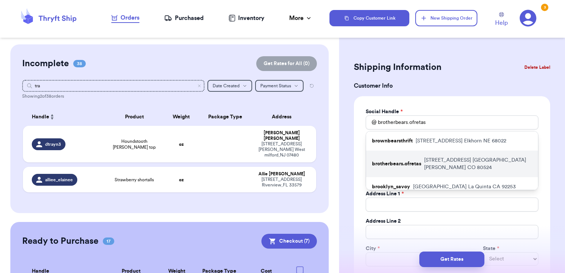
type input "cmascare@gmail.com"
type input "743 Riverbend Drive"
type input "Fort Collins"
select select "CO"
type input "80524"
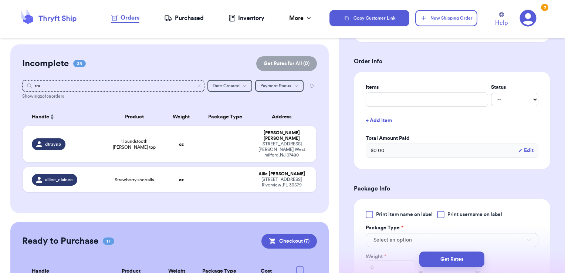
scroll to position [265, 0]
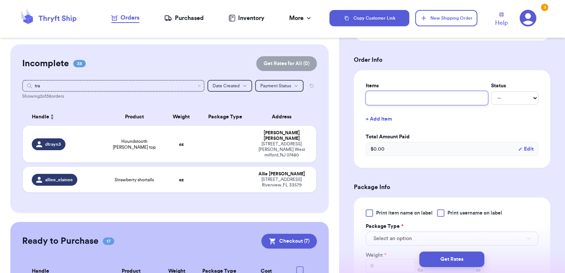
click at [411, 101] on input "text" at bounding box center [427, 98] width 122 height 14
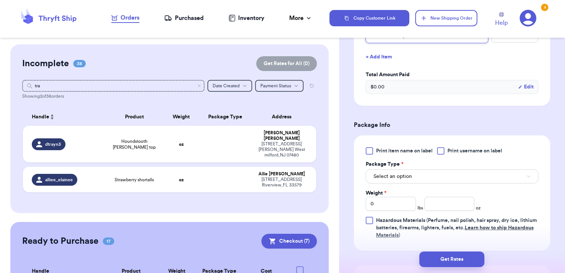
scroll to position [349, 0]
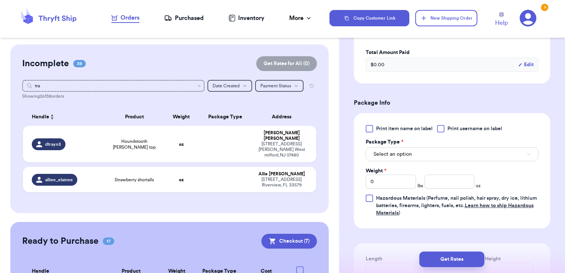
click at [443, 127] on div at bounding box center [440, 128] width 7 height 7
click at [0, 0] on input "Print username on label" at bounding box center [0, 0] width 0 height 0
click at [426, 149] on button "Select an option" at bounding box center [452, 154] width 173 height 14
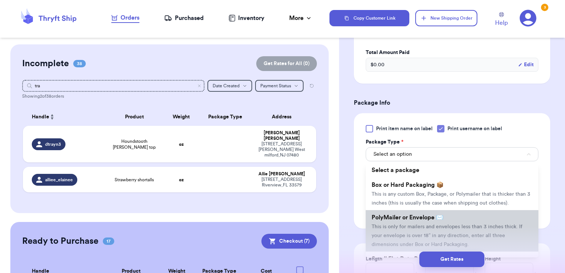
click at [403, 220] on span "PolyMailer or Envelope ✉️" at bounding box center [408, 218] width 72 height 6
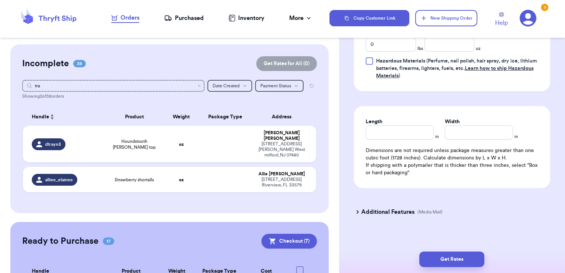
scroll to position [487, 0]
click at [445, 40] on input "number" at bounding box center [450, 44] width 50 height 14
drag, startPoint x: 401, startPoint y: 39, endPoint x: 358, endPoint y: 38, distance: 42.9
click at [358, 38] on div "Print item name on label Print username on label Package Type * PolyMailer or E…" at bounding box center [452, 33] width 196 height 115
click at [432, 209] on p "(Media Mail)" at bounding box center [430, 212] width 25 height 6
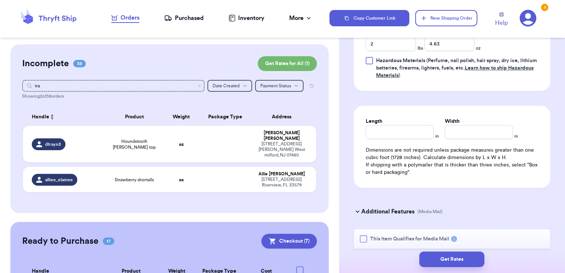
click at [374, 235] on span "This Item Qualifies for Media Mail" at bounding box center [409, 238] width 79 height 7
click at [0, 0] on input "This Item Qualifies for Media Mail" at bounding box center [0, 0] width 0 height 0
click at [429, 257] on button "Get Rates" at bounding box center [451, 260] width 65 height 16
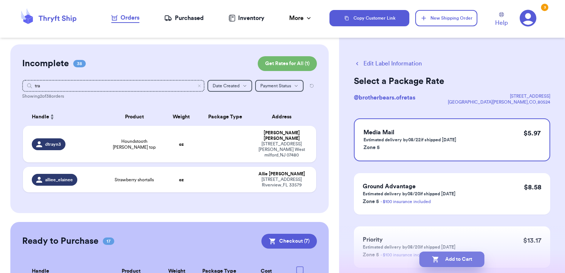
click at [473, 261] on button "Add to Cart" at bounding box center [451, 260] width 65 height 16
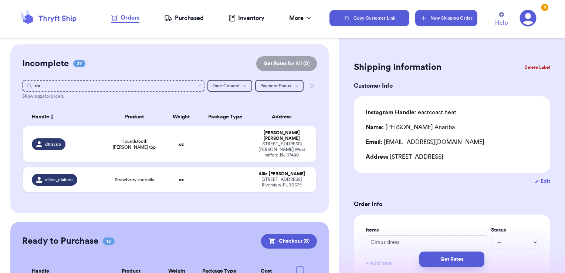
click at [459, 16] on button "New Shipping Order" at bounding box center [446, 18] width 62 height 16
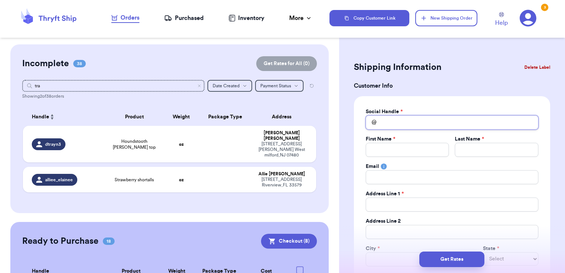
click at [384, 120] on input "Total Amount Paid" at bounding box center [452, 122] width 173 height 14
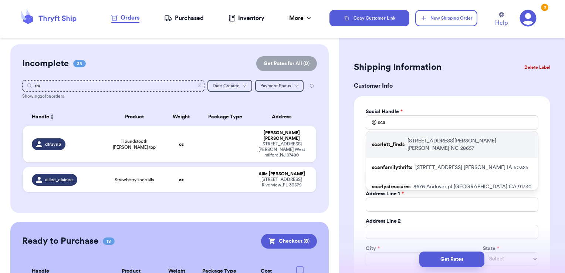
click at [422, 139] on p "492 Little Henson Creek Rd Newland NC 28657" at bounding box center [470, 144] width 125 height 15
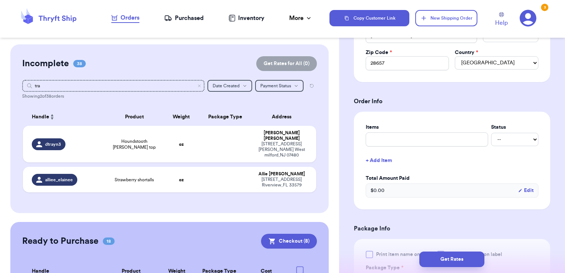
scroll to position [247, 0]
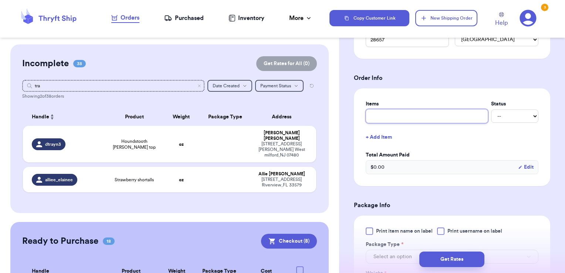
click at [411, 121] on input "text" at bounding box center [427, 116] width 122 height 14
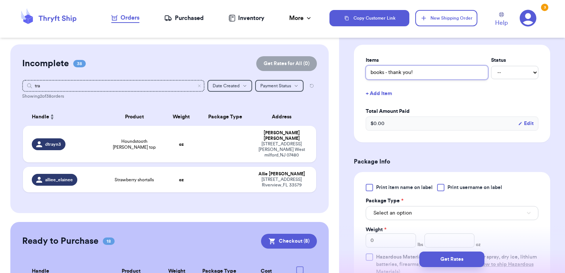
scroll to position [318, 0]
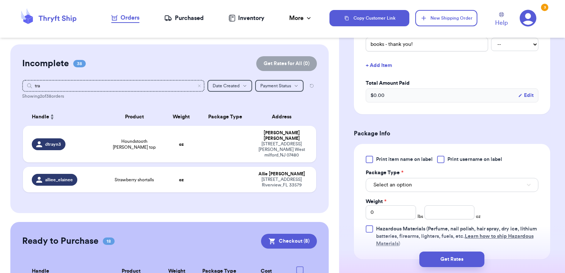
click at [448, 161] on label "Print username on label" at bounding box center [469, 159] width 65 height 7
click at [0, 0] on input "Print username on label" at bounding box center [0, 0] width 0 height 0
click at [423, 184] on button "Select an option" at bounding box center [452, 185] width 173 height 14
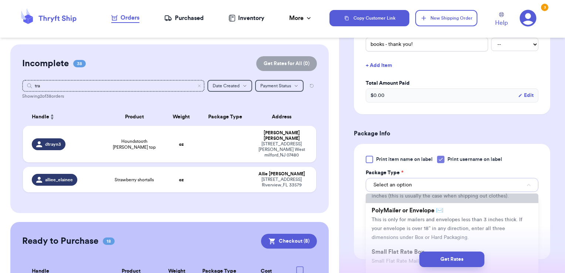
scroll to position [40, 0]
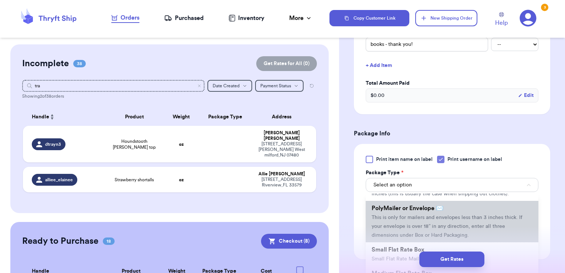
click at [408, 211] on span "PolyMailer or Envelope ✉️" at bounding box center [408, 208] width 72 height 6
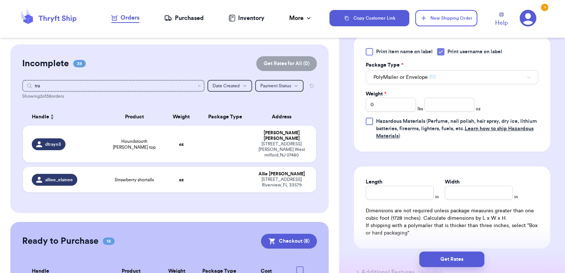
scroll to position [426, 0]
drag, startPoint x: 393, startPoint y: 97, endPoint x: 328, endPoint y: 97, distance: 65.5
click at [328, 97] on div "Customer Link New Order Incomplete 38 Get Rates for All ( 0 ) Get Rates for All…" at bounding box center [282, 136] width 565 height 273
click at [460, 103] on input "14" at bounding box center [450, 104] width 50 height 14
click at [460, 103] on input "14.0" at bounding box center [450, 104] width 50 height 14
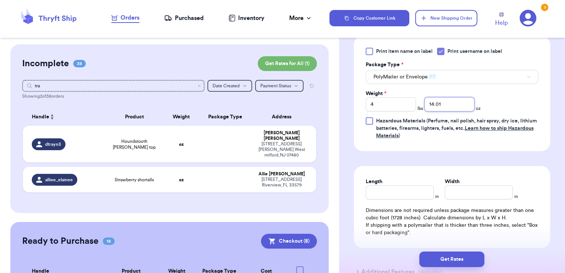
scroll to position [490, 0]
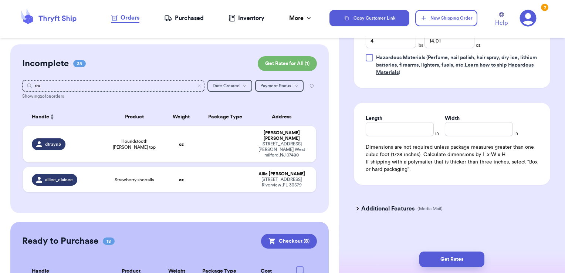
click at [386, 204] on h3 "Additional Features" at bounding box center [387, 208] width 53 height 9
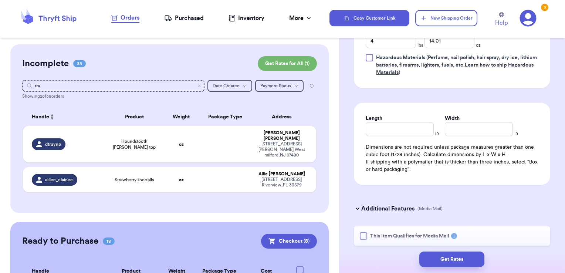
click at [377, 234] on span "This Item Qualifies for Media Mail" at bounding box center [409, 235] width 79 height 7
click at [0, 0] on input "This Item Qualifies for Media Mail" at bounding box center [0, 0] width 0 height 0
click at [458, 258] on button "Get Rates" at bounding box center [451, 260] width 65 height 16
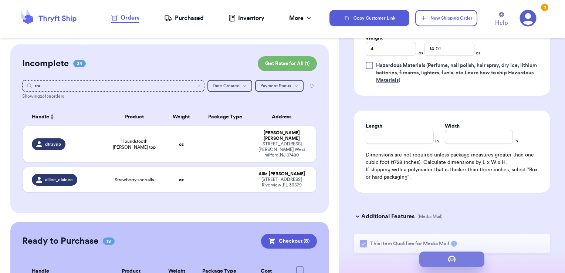
scroll to position [0, 0]
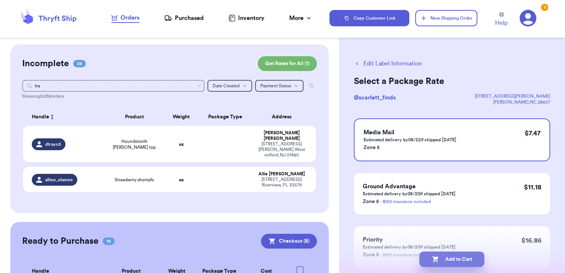
click at [469, 261] on button "Add to Cart" at bounding box center [451, 260] width 65 height 16
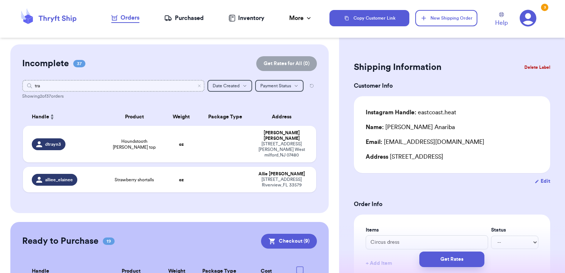
click at [194, 82] on input "tra" at bounding box center [113, 86] width 183 height 12
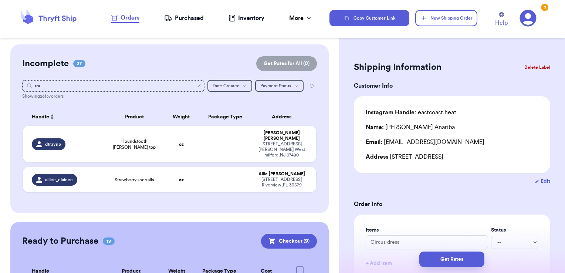
click at [197, 87] on icon "Clear search" at bounding box center [199, 86] width 4 height 4
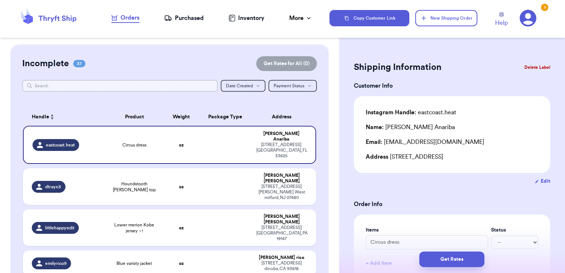
click at [159, 85] on input "text" at bounding box center [120, 86] width 196 height 12
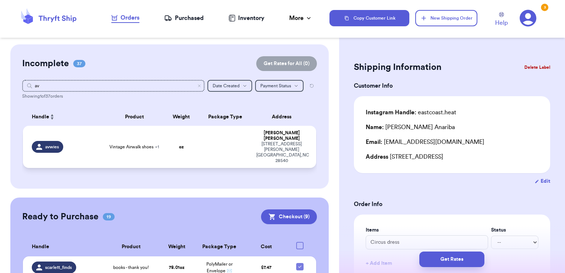
click at [252, 138] on td "Jaci Woods 1264 sumner st Jacksonville , NC 28540" at bounding box center [284, 147] width 65 height 42
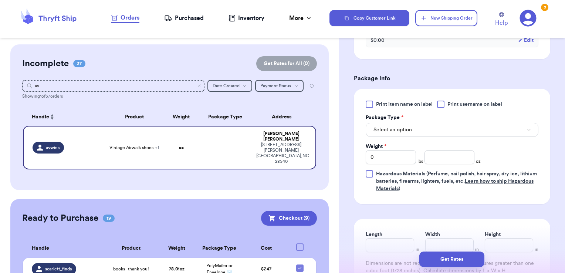
scroll to position [280, 0]
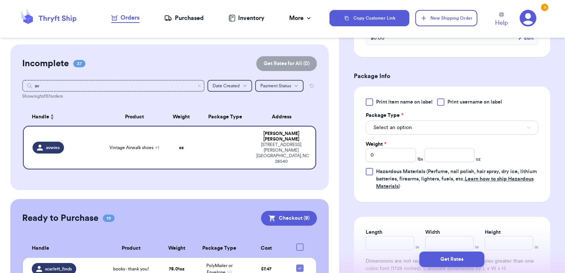
click at [441, 98] on div at bounding box center [440, 101] width 7 height 7
click at [0, 0] on input "Print username on label" at bounding box center [0, 0] width 0 height 0
click at [421, 122] on button "Select an option" at bounding box center [452, 128] width 173 height 14
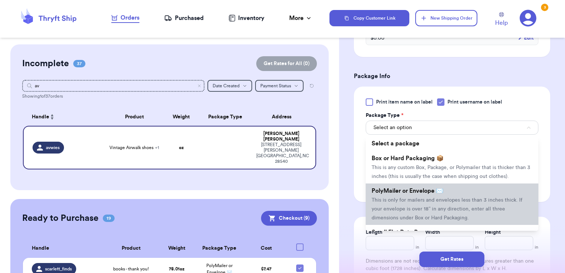
click at [404, 194] on span "PolyMailer or Envelope ✉️" at bounding box center [408, 191] width 72 height 6
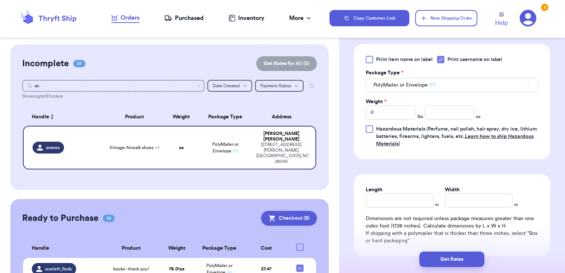
scroll to position [323, 0]
click at [431, 108] on input "number" at bounding box center [450, 112] width 50 height 14
click at [454, 255] on button "Get Rates" at bounding box center [451, 260] width 65 height 16
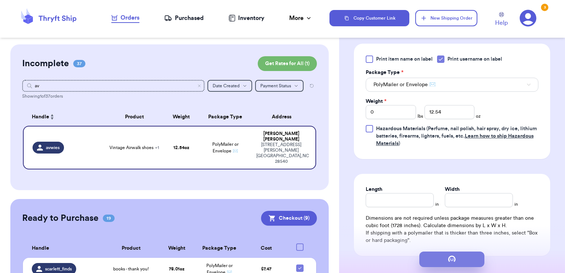
scroll to position [0, 0]
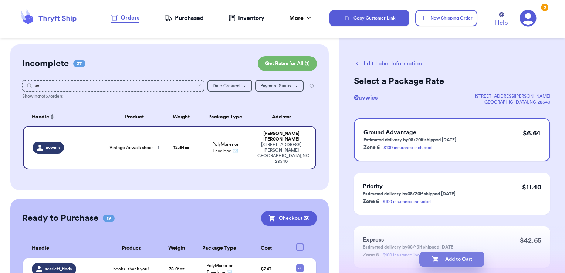
click at [479, 255] on button "Add to Cart" at bounding box center [451, 260] width 65 height 16
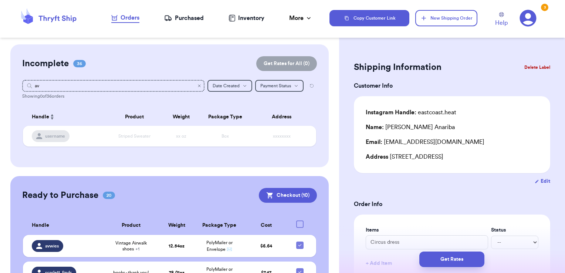
click at [197, 84] on icon "Clear search" at bounding box center [199, 86] width 4 height 4
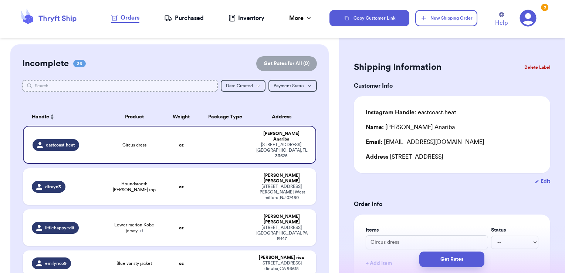
click at [173, 85] on input "text" at bounding box center [120, 86] width 196 height 12
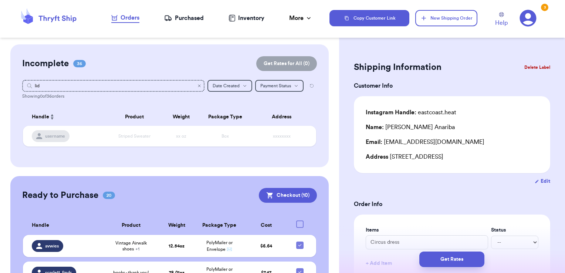
click at [198, 85] on icon "Clear search" at bounding box center [199, 86] width 2 height 2
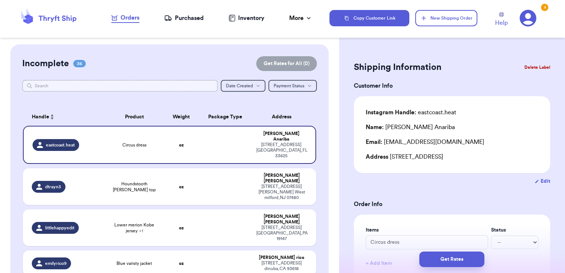
click at [178, 88] on input "text" at bounding box center [120, 86] width 196 height 12
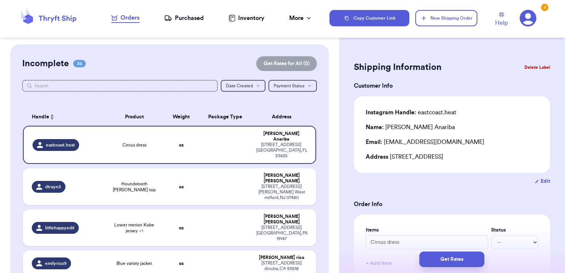
click at [440, 8] on div "Copy Customer Link New Shipping Order Help 3" at bounding box center [448, 18] width 236 height 24
click at [440, 16] on button "New Shipping Order" at bounding box center [446, 18] width 62 height 16
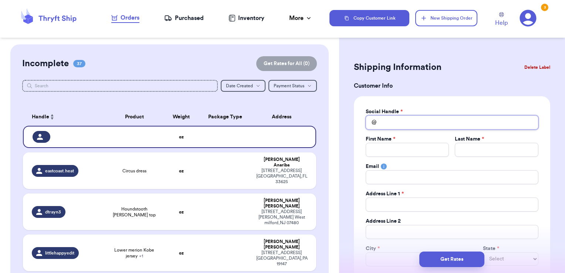
click at [399, 122] on input "Total Amount Paid" at bounding box center [452, 122] width 173 height 14
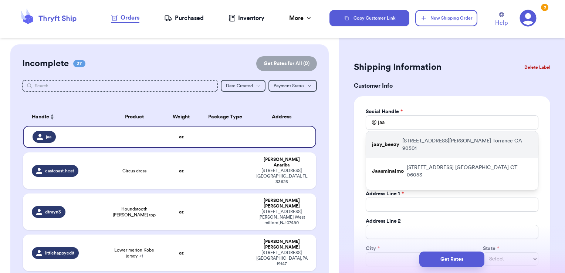
click at [413, 140] on p "2423 andreo ave Torrance CA 90501" at bounding box center [467, 144] width 130 height 15
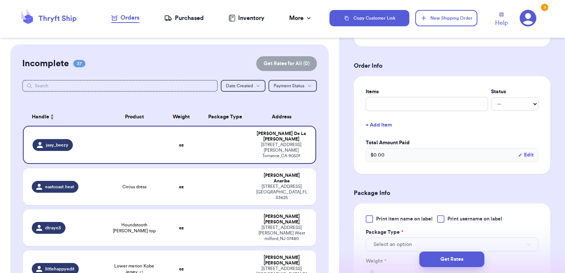
scroll to position [259, 0]
click at [404, 102] on input "text" at bounding box center [427, 104] width 122 height 14
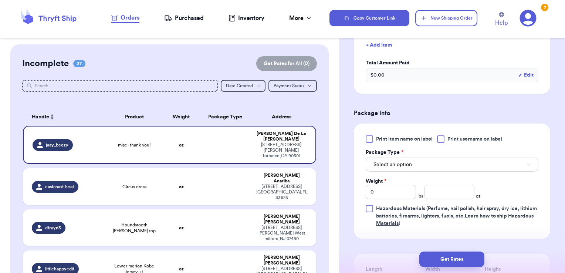
scroll to position [341, 0]
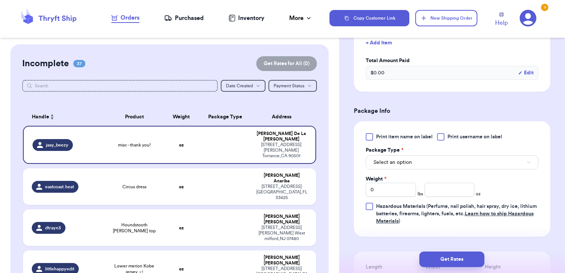
click at [448, 134] on span "Print username on label" at bounding box center [475, 136] width 55 height 7
click at [0, 0] on input "Print username on label" at bounding box center [0, 0] width 0 height 0
click at [422, 159] on button "Select an option" at bounding box center [452, 162] width 173 height 14
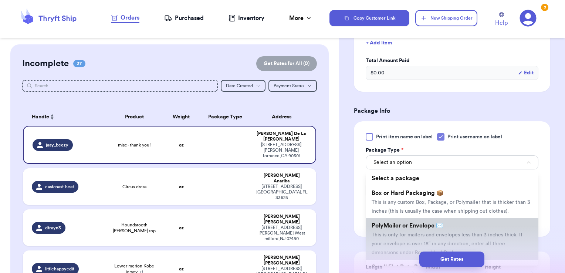
click at [402, 229] on span "PolyMailer or Envelope ✉️" at bounding box center [408, 226] width 72 height 6
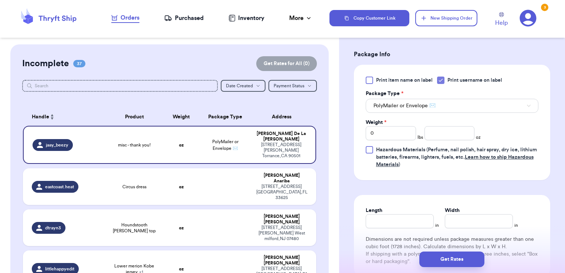
scroll to position [400, 0]
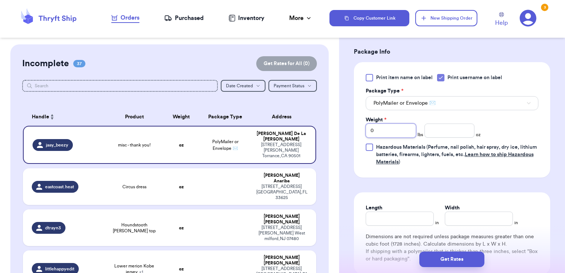
drag, startPoint x: 383, startPoint y: 130, endPoint x: 346, endPoint y: 129, distance: 37.0
click at [346, 129] on div "Shipping Information Delete Label Customer Info Social Handle * @ jaay_beezy Fi…" at bounding box center [452, 4] width 226 height 721
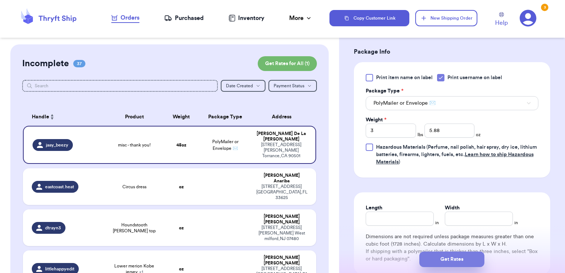
click at [459, 266] on button "Get Rates" at bounding box center [451, 260] width 65 height 16
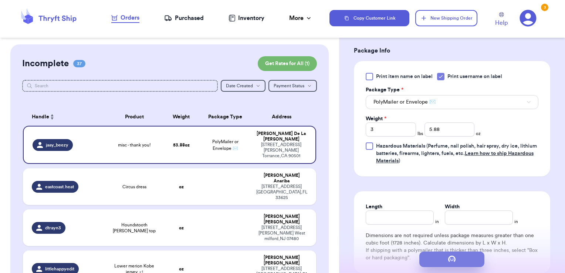
scroll to position [0, 0]
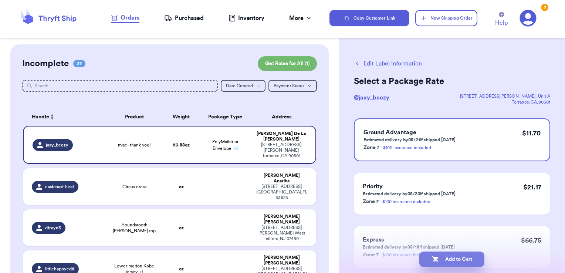
click at [463, 264] on button "Add to Cart" at bounding box center [451, 260] width 65 height 16
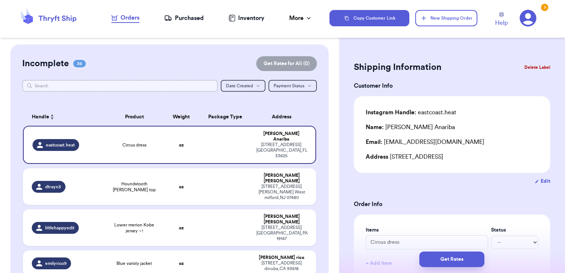
click at [201, 86] on input "text" at bounding box center [120, 86] width 196 height 12
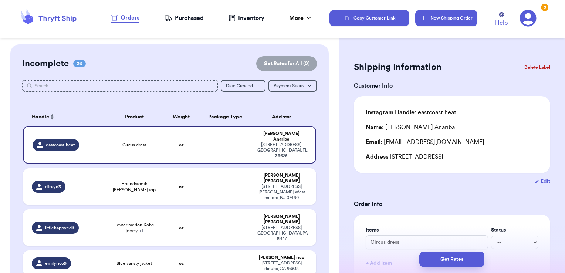
click at [465, 20] on button "New Shipping Order" at bounding box center [446, 18] width 62 height 16
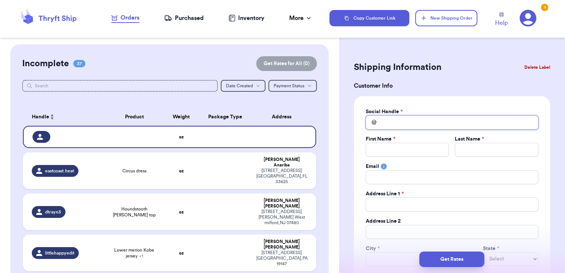
click at [414, 124] on input "Total Amount Paid" at bounding box center [452, 122] width 173 height 14
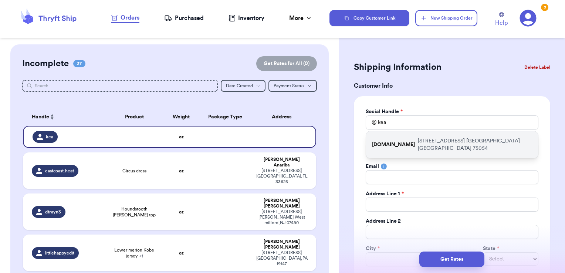
click at [418, 139] on p "6959 Regatta Drive Grand Prairie TX 75054" at bounding box center [475, 144] width 114 height 15
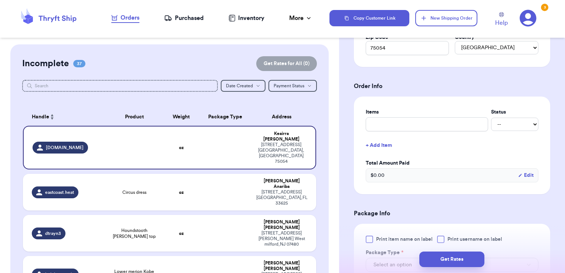
scroll to position [245, 0]
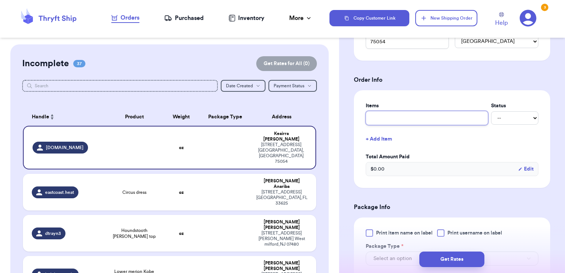
click at [414, 115] on input "text" at bounding box center [427, 118] width 122 height 14
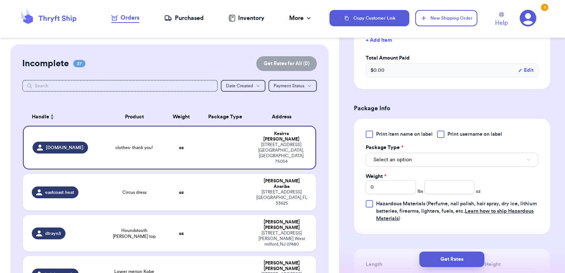
scroll to position [344, 0]
click at [446, 132] on label "Print username on label" at bounding box center [469, 133] width 65 height 7
click at [0, 0] on input "Print username on label" at bounding box center [0, 0] width 0 height 0
click at [431, 153] on button "Select an option" at bounding box center [452, 159] width 173 height 14
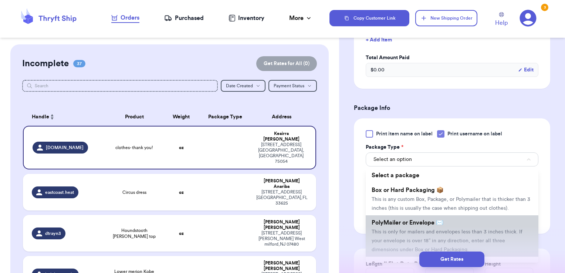
click at [405, 224] on li "PolyMailer or Envelope ✉️ This is only for mailers and envelopes less than 3 in…" at bounding box center [452, 235] width 173 height 41
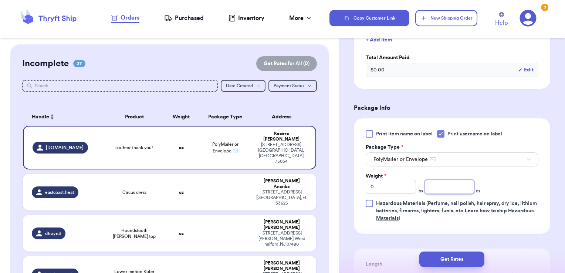
click at [458, 183] on input "number" at bounding box center [450, 187] width 50 height 14
click at [470, 260] on button "Get Rates" at bounding box center [451, 260] width 65 height 16
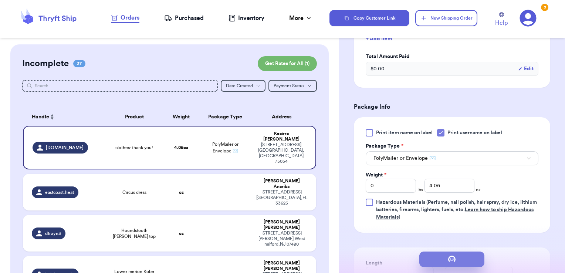
scroll to position [0, 0]
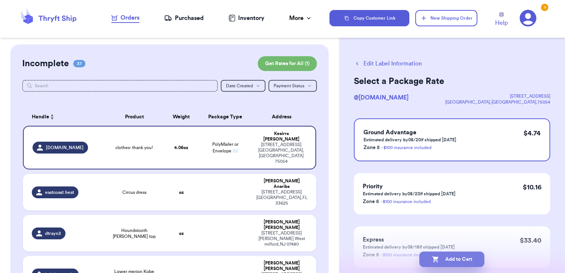
click at [472, 255] on button "Add to Cart" at bounding box center [451, 260] width 65 height 16
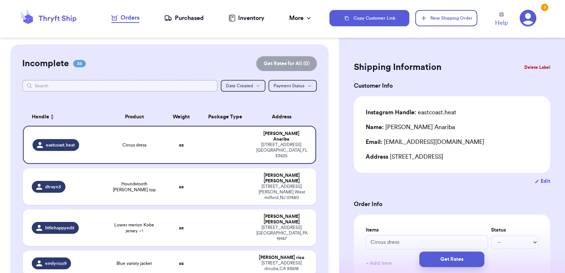
click at [194, 90] on input "text" at bounding box center [120, 86] width 196 height 12
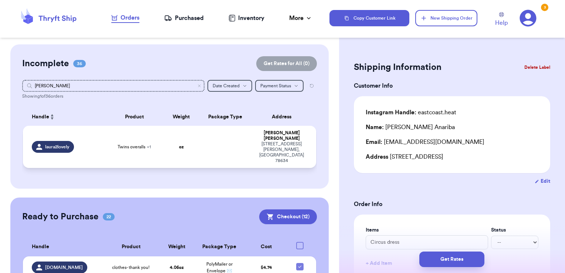
click at [252, 137] on td "Laura Saldivar 304 Country Estates Dr Hutto , TX 78634" at bounding box center [284, 147] width 65 height 42
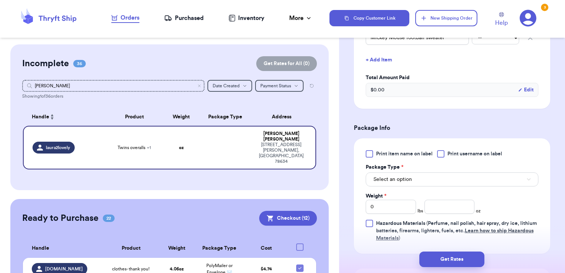
scroll to position [232, 0]
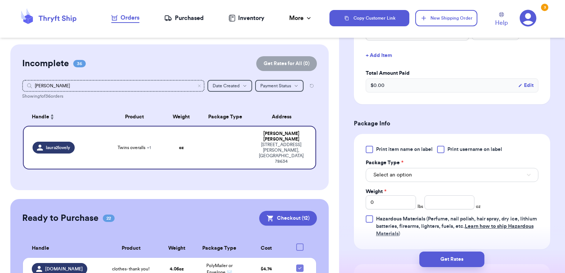
click at [444, 152] on div at bounding box center [440, 149] width 7 height 7
click at [0, 0] on input "Print username on label" at bounding box center [0, 0] width 0 height 0
click at [428, 178] on button "Select an option" at bounding box center [452, 175] width 173 height 14
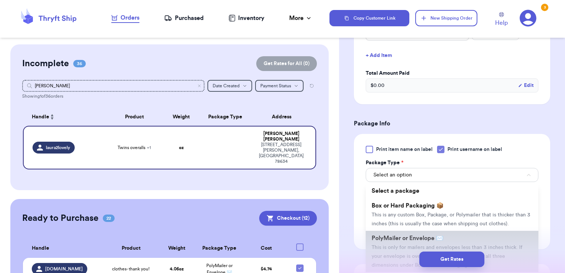
click at [411, 243] on li "PolyMailer or Envelope ✉️ This is only for mailers and envelopes less than 3 in…" at bounding box center [452, 251] width 173 height 41
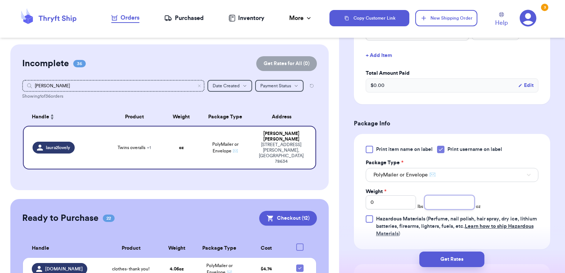
click at [440, 207] on input "number" at bounding box center [450, 202] width 50 height 14
click at [473, 256] on button "Get Rates" at bounding box center [451, 260] width 65 height 16
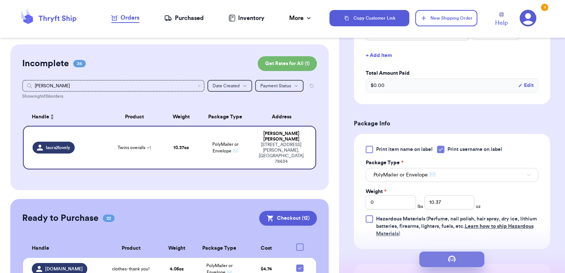
scroll to position [0, 0]
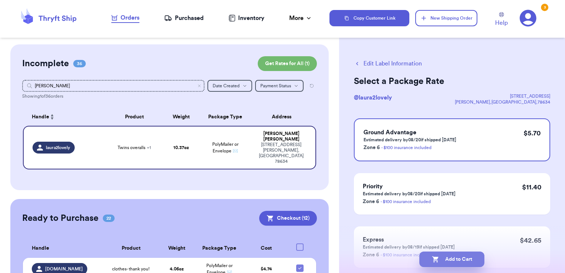
click at [465, 257] on button "Add to Cart" at bounding box center [451, 260] width 65 height 16
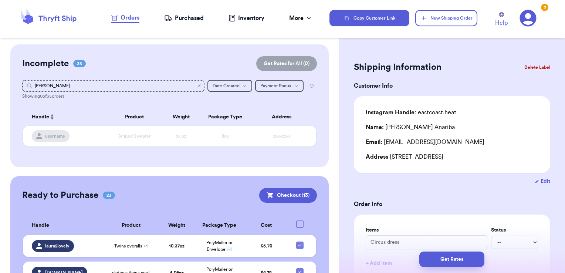
click at [197, 85] on icon "Clear search" at bounding box center [199, 86] width 4 height 4
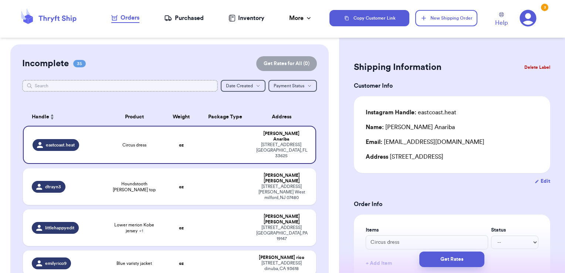
click at [59, 86] on input "text" at bounding box center [120, 86] width 196 height 12
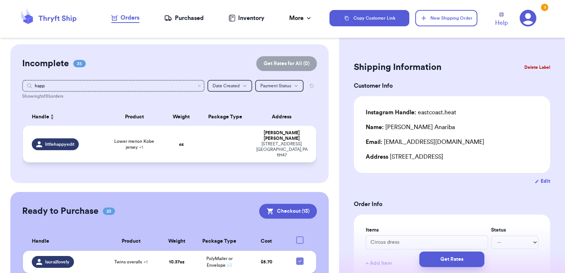
click at [199, 138] on td at bounding box center [225, 144] width 53 height 37
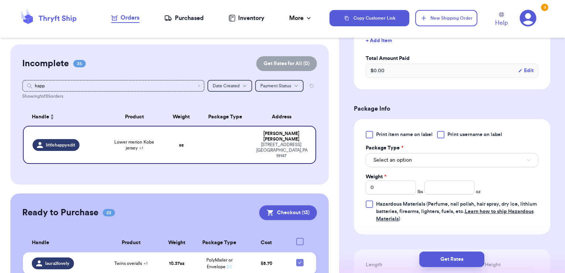
scroll to position [250, 0]
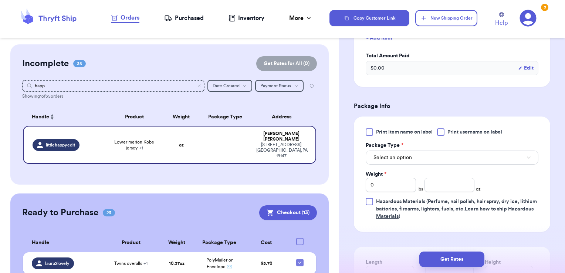
click at [444, 132] on div at bounding box center [440, 131] width 7 height 7
click at [0, 0] on input "Print username on label" at bounding box center [0, 0] width 0 height 0
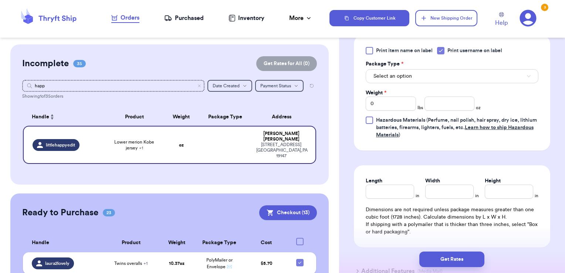
scroll to position [333, 0]
click at [412, 72] on button "Select an option" at bounding box center [452, 75] width 173 height 14
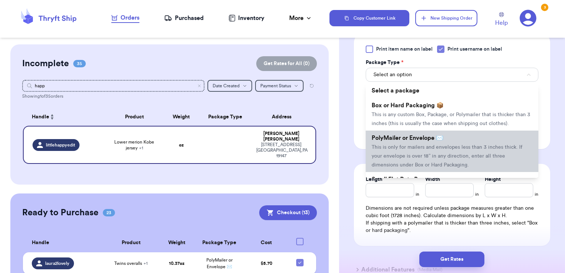
click at [400, 151] on li "PolyMailer or Envelope ✉️ This is only for mailers and envelopes less than 3 in…" at bounding box center [452, 151] width 173 height 41
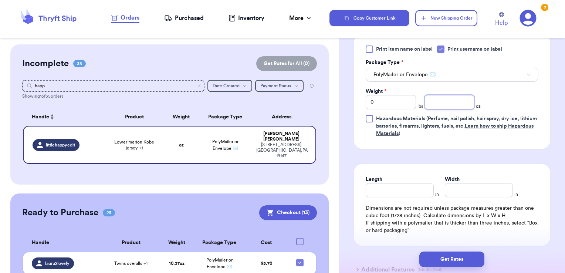
click at [448, 100] on input "number" at bounding box center [450, 102] width 50 height 14
click at [461, 261] on button "Get Rates" at bounding box center [451, 260] width 65 height 16
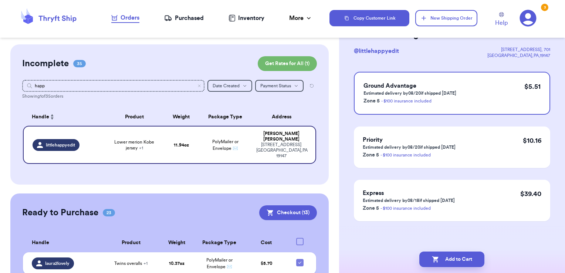
scroll to position [0, 0]
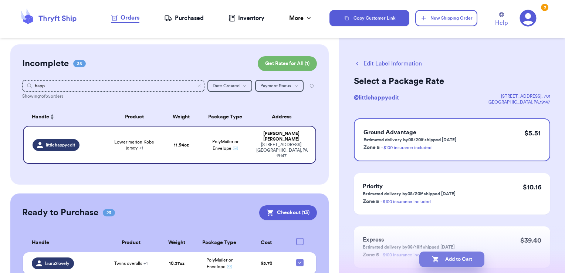
click at [483, 259] on button "Add to Cart" at bounding box center [451, 260] width 65 height 16
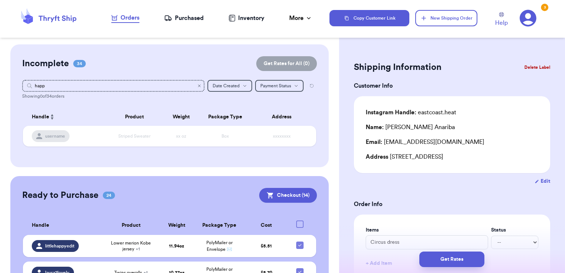
click at [197, 84] on icon "Clear search" at bounding box center [199, 86] width 4 height 4
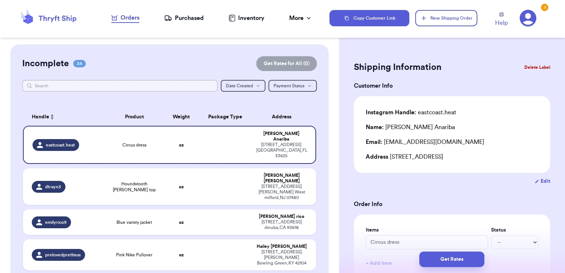
click at [169, 83] on input "text" at bounding box center [120, 86] width 196 height 12
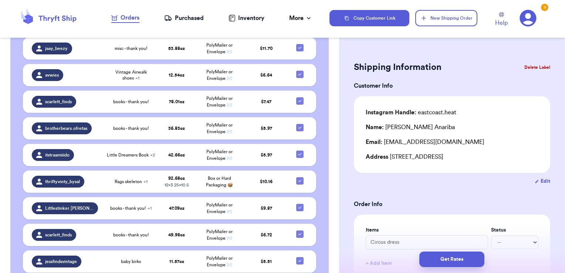
scroll to position [1656, 0]
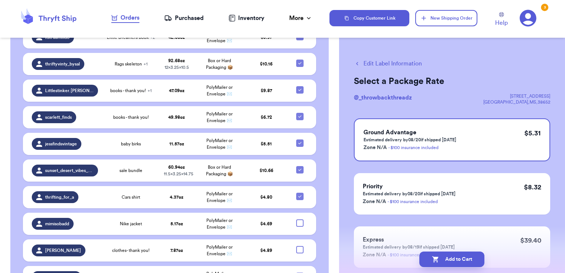
click at [397, 64] on button "Edit Label Information" at bounding box center [388, 63] width 68 height 9
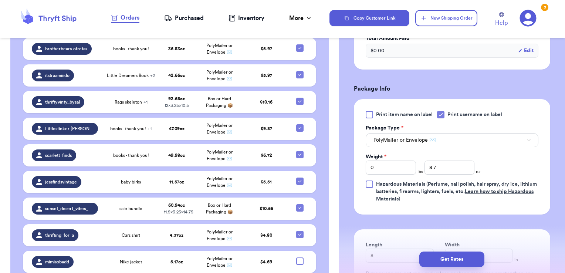
scroll to position [288, 0]
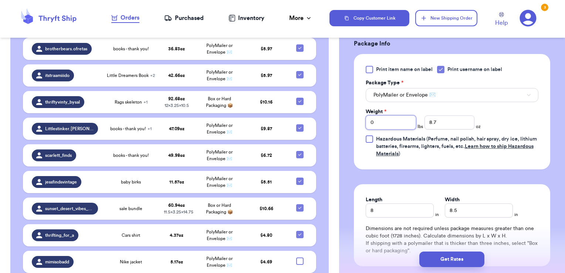
drag, startPoint x: 394, startPoint y: 119, endPoint x: 277, endPoint y: 102, distance: 118.1
click at [277, 102] on div "Customer Link New Order Incomplete 35 Get Rates for All ( 1 ) Get Rates for All…" at bounding box center [282, 136] width 565 height 273
drag, startPoint x: 348, startPoint y: 204, endPoint x: 300, endPoint y: 190, distance: 50.6
click at [300, 190] on div "Customer Link New Order Incomplete 35 Get Rates for All ( 1 ) Get Rates for All…" at bounding box center [282, 136] width 565 height 273
drag, startPoint x: 460, startPoint y: 208, endPoint x: 408, endPoint y: 203, distance: 52.0
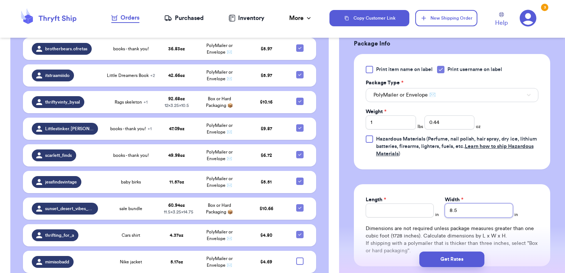
click at [408, 203] on div "Length * in Width * 8.5 in" at bounding box center [452, 206] width 173 height 21
click at [478, 255] on button "Get Rates" at bounding box center [451, 260] width 65 height 16
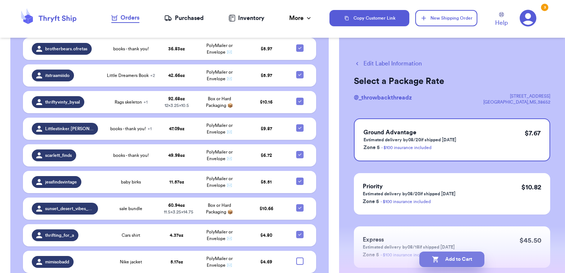
click at [463, 260] on button "Add to Cart" at bounding box center [451, 260] width 65 height 16
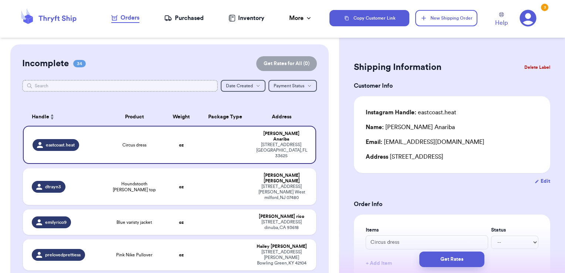
click at [144, 90] on input "text" at bounding box center [120, 86] width 196 height 12
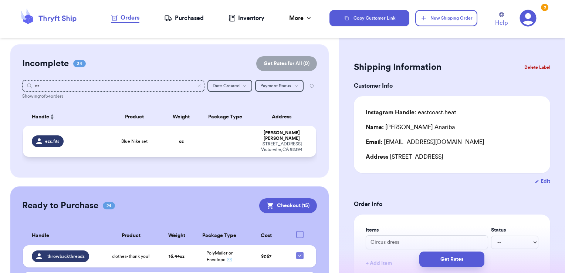
click at [210, 143] on td at bounding box center [225, 141] width 53 height 31
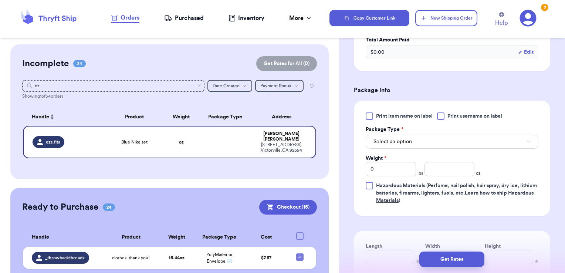
scroll to position [243, 0]
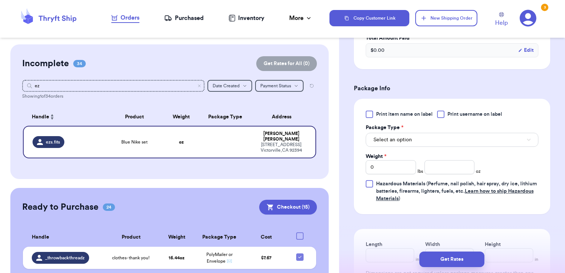
click at [473, 115] on span "Print username on label" at bounding box center [475, 114] width 55 height 7
click at [0, 0] on input "Print username on label" at bounding box center [0, 0] width 0 height 0
click at [441, 137] on button "Select an option" at bounding box center [452, 140] width 173 height 14
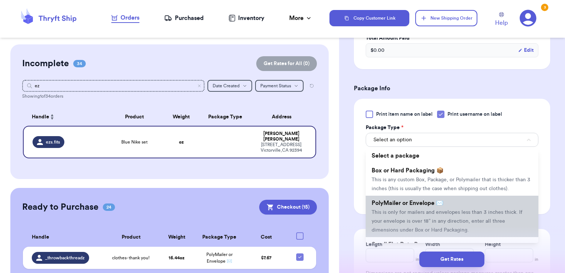
click at [398, 206] on span "PolyMailer or Envelope ✉️" at bounding box center [408, 203] width 72 height 6
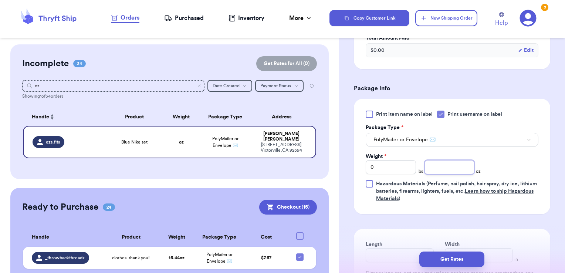
click at [444, 164] on input "number" at bounding box center [450, 167] width 50 height 14
click at [464, 258] on button "Get Rates" at bounding box center [451, 260] width 65 height 16
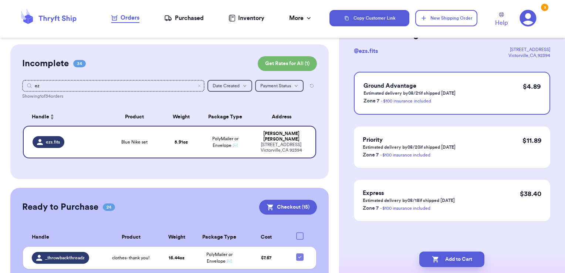
scroll to position [0, 0]
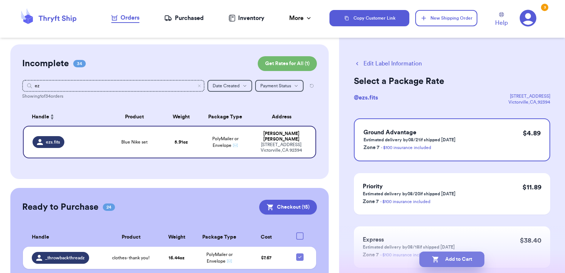
click at [469, 263] on button "Add to Cart" at bounding box center [451, 260] width 65 height 16
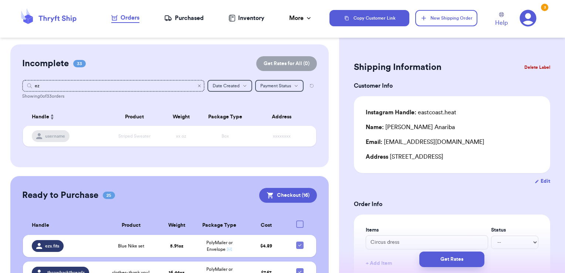
click at [197, 84] on icon "Clear search" at bounding box center [199, 86] width 4 height 4
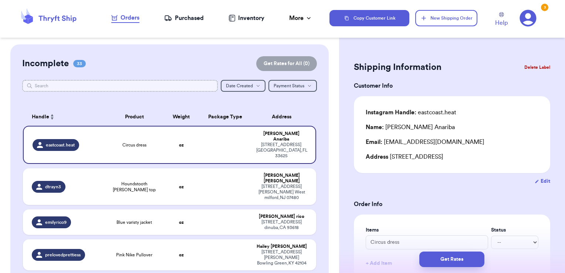
click at [150, 86] on input "text" at bounding box center [120, 86] width 196 height 12
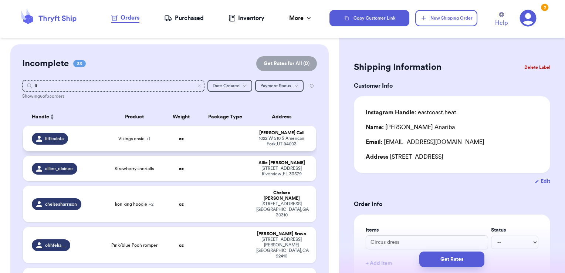
click at [212, 132] on td at bounding box center [225, 139] width 53 height 26
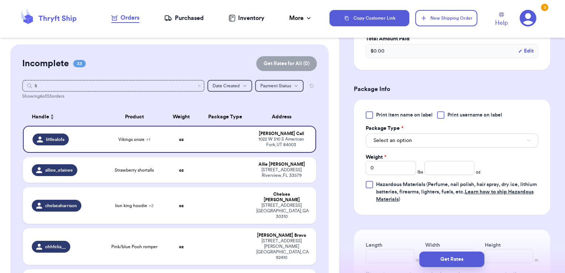
scroll to position [268, 0]
click at [445, 113] on label "Print username on label" at bounding box center [469, 113] width 65 height 7
click at [0, 0] on input "Print username on label" at bounding box center [0, 0] width 0 height 0
click at [434, 138] on button "Select an option" at bounding box center [452, 139] width 173 height 14
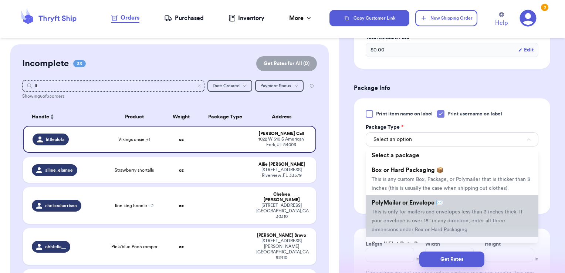
click at [418, 218] on span "This is only for mailers and envelopes less than 3 inches thick. If your envelo…" at bounding box center [447, 220] width 151 height 23
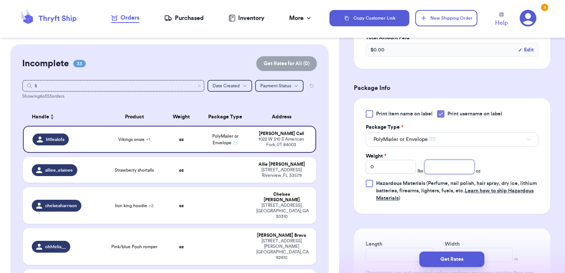
click at [458, 161] on input "number" at bounding box center [450, 167] width 50 height 14
click at [456, 134] on button "PolyMailer or Envelope ✉️" at bounding box center [452, 139] width 173 height 14
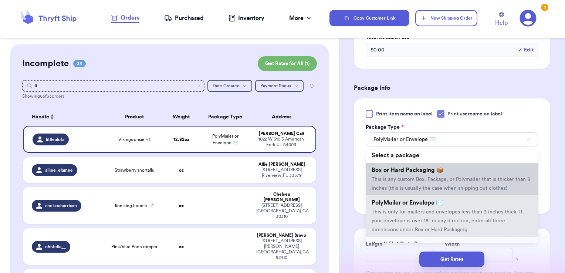
click at [423, 177] on span "This is any custom Box, Package, or Polymailer that is thicker than 3 inches (t…" at bounding box center [451, 184] width 159 height 14
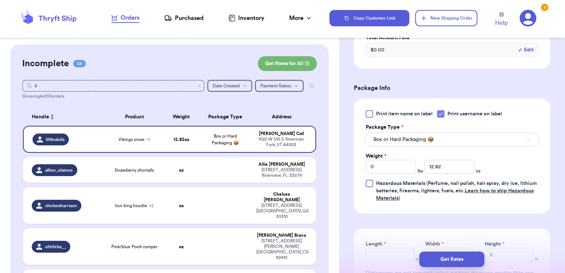
scroll to position [313, 0]
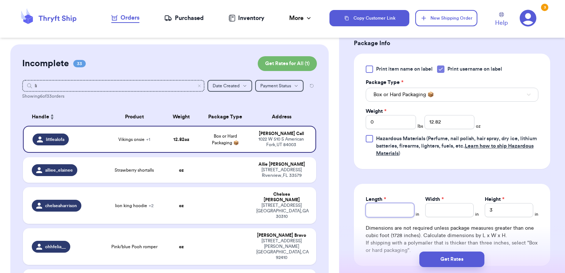
click at [392, 203] on input "Length *" at bounding box center [390, 210] width 48 height 14
click at [436, 215] on input "Width *" at bounding box center [449, 210] width 48 height 14
click at [466, 263] on button "Get Rates" at bounding box center [451, 260] width 65 height 16
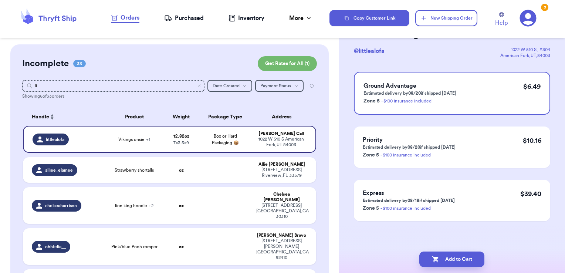
scroll to position [0, 0]
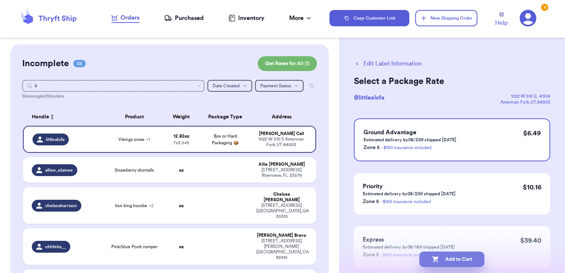
click at [473, 260] on button "Add to Cart" at bounding box center [451, 260] width 65 height 16
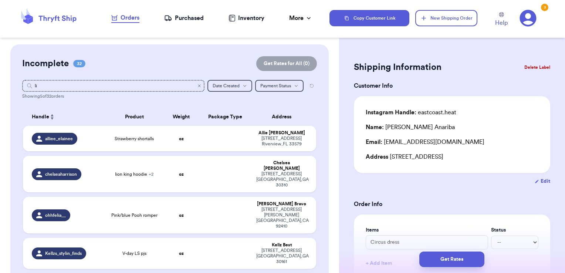
click at [198, 86] on icon "Clear search" at bounding box center [199, 86] width 2 height 2
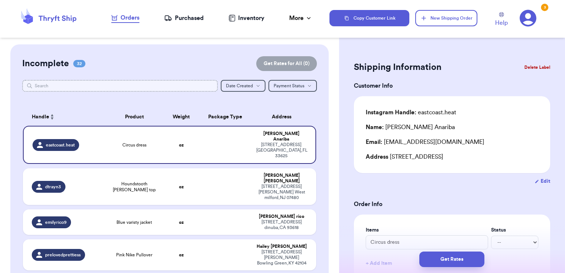
click at [166, 82] on input "text" at bounding box center [120, 86] width 196 height 12
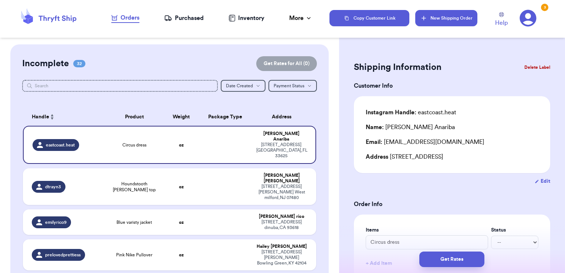
click at [446, 23] on button "New Shipping Order" at bounding box center [446, 18] width 62 height 16
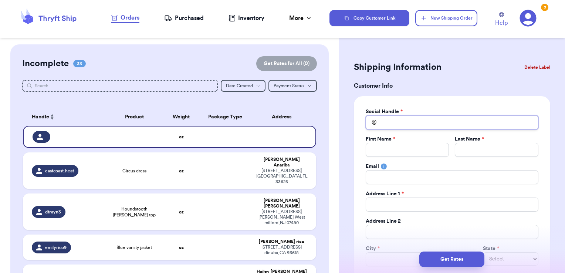
click at [428, 126] on input "Total Amount Paid" at bounding box center [452, 122] width 173 height 14
drag, startPoint x: 419, startPoint y: 116, endPoint x: 363, endPoint y: 125, distance: 56.6
click at [363, 125] on div "Social Handle * @ brin First Name * Last Name * Email Address Line 1 * Address …" at bounding box center [452, 200] width 196 height 209
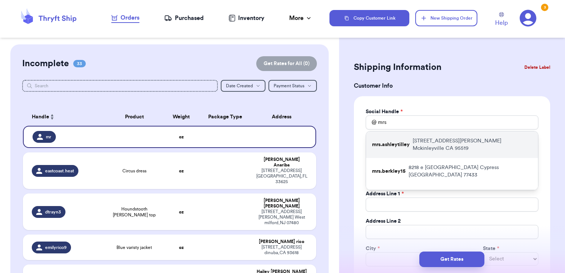
click at [395, 136] on div "mrs.ashleytilley 2320 Thiel Avenue Mckinleyville CA 95519" at bounding box center [452, 144] width 172 height 27
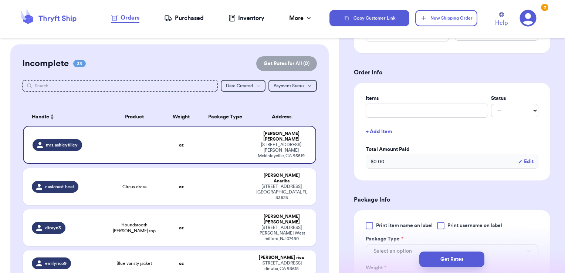
scroll to position [253, 0]
click at [392, 112] on input "text" at bounding box center [427, 110] width 122 height 14
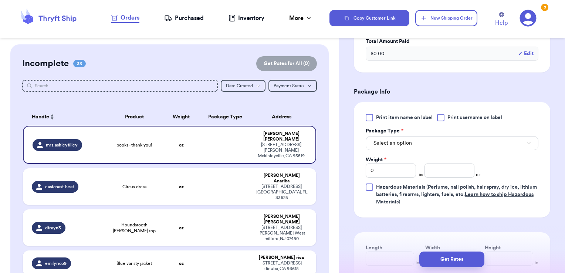
scroll to position [361, 0]
click at [456, 120] on div "Print item name on label Print username on label Package Type * Select an optio…" at bounding box center [452, 160] width 173 height 92
click at [455, 115] on span "Print username on label" at bounding box center [475, 117] width 55 height 7
click at [0, 0] on input "Print username on label" at bounding box center [0, 0] width 0 height 0
click at [432, 138] on button "Select an option" at bounding box center [452, 143] width 173 height 14
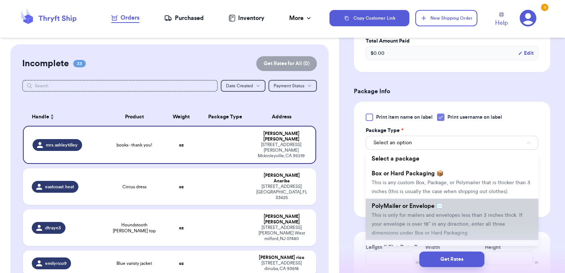
click at [414, 209] on span "PolyMailer or Envelope ✉️" at bounding box center [408, 206] width 72 height 6
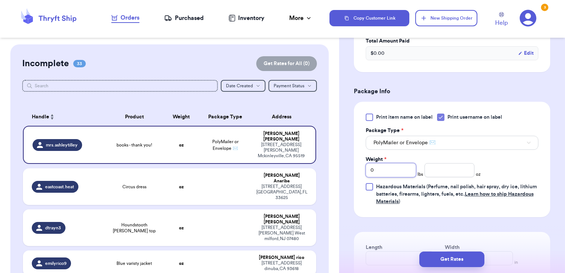
drag, startPoint x: 393, startPoint y: 169, endPoint x: 318, endPoint y: 159, distance: 76.2
click at [318, 159] on div "Customer Link New Order Incomplete 33 Get Rates for All ( 0 ) Get Rates for All…" at bounding box center [282, 136] width 565 height 273
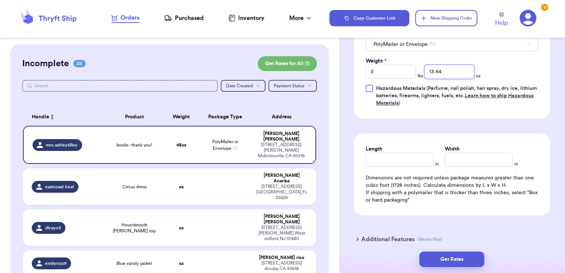
scroll to position [490, 0]
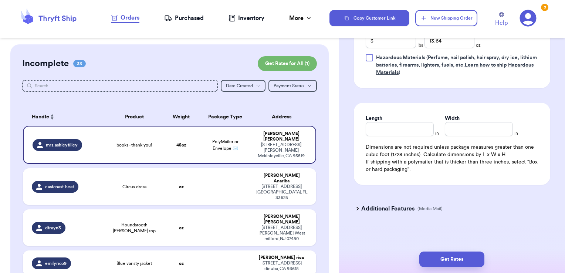
click at [373, 205] on h3 "Additional Features" at bounding box center [387, 208] width 53 height 9
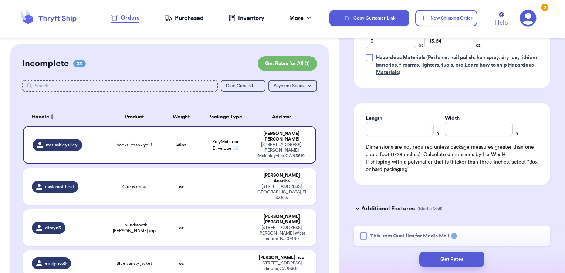
click at [368, 234] on label "This Item Qualifies for Media Mail" at bounding box center [405, 235] width 90 height 7
click at [0, 0] on input "This Item Qualifies for Media Mail" at bounding box center [0, 0] width 0 height 0
click at [428, 257] on button "Get Rates" at bounding box center [451, 260] width 65 height 16
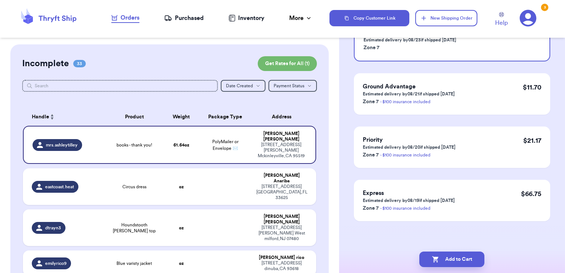
scroll to position [0, 0]
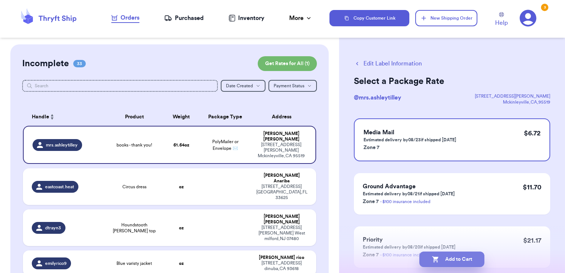
click at [476, 255] on button "Add to Cart" at bounding box center [451, 260] width 65 height 16
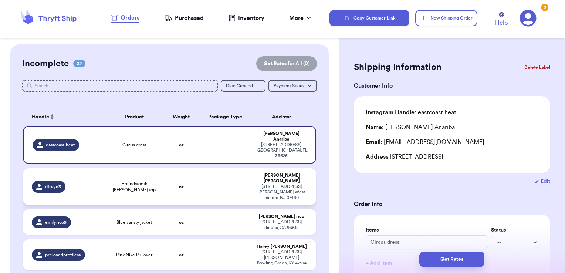
click at [228, 168] on td at bounding box center [225, 186] width 53 height 37
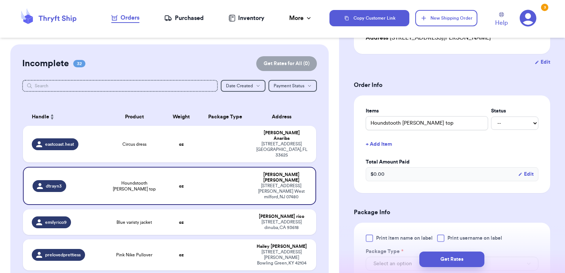
scroll to position [135, 0]
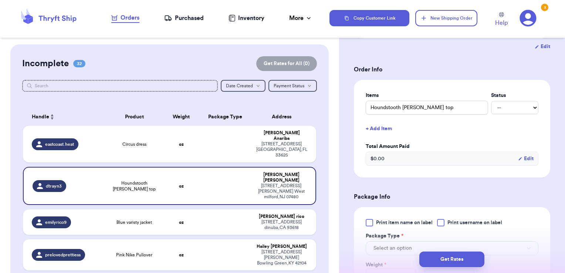
click at [441, 220] on div at bounding box center [440, 222] width 7 height 7
click at [0, 0] on input "Print username on label" at bounding box center [0, 0] width 0 height 0
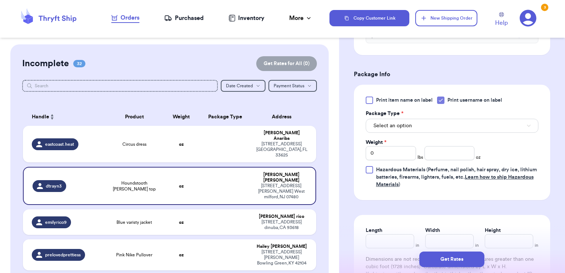
scroll to position [260, 0]
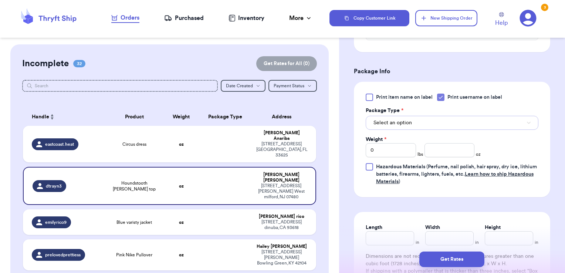
click at [415, 122] on button "Select an option" at bounding box center [452, 123] width 173 height 14
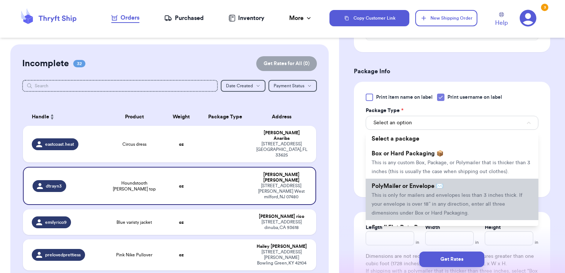
click at [406, 202] on span "This is only for mailers and envelopes less than 3 inches thick. If your envelo…" at bounding box center [447, 204] width 151 height 23
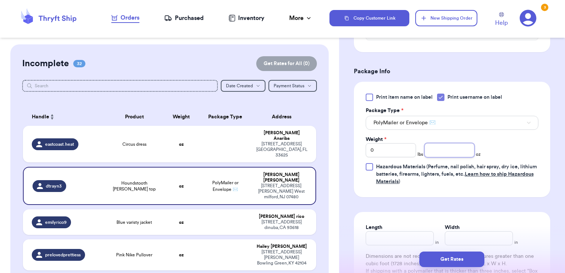
click at [442, 153] on input "number" at bounding box center [450, 150] width 50 height 14
click at [456, 256] on button "Get Rates" at bounding box center [451, 260] width 65 height 16
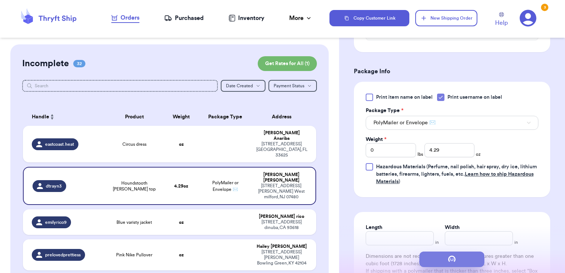
scroll to position [0, 0]
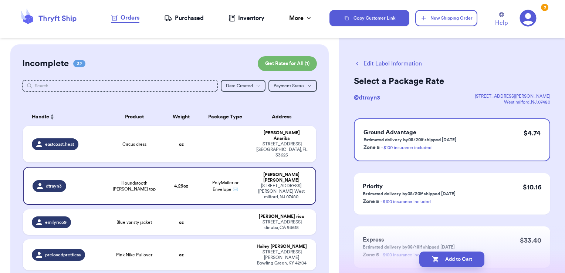
click at [485, 260] on div "Add to Cart" at bounding box center [452, 260] width 214 height 16
click at [477, 260] on button "Add to Cart" at bounding box center [451, 260] width 65 height 16
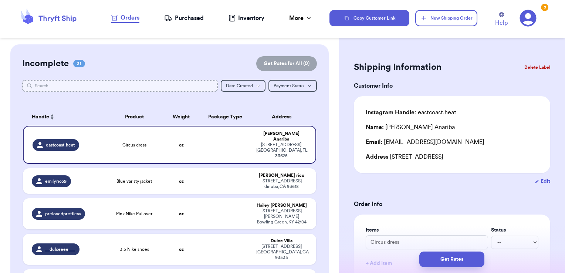
click at [204, 89] on input "text" at bounding box center [120, 86] width 196 height 12
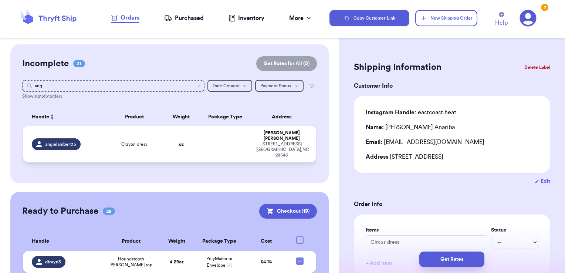
click at [228, 141] on td at bounding box center [225, 144] width 53 height 37
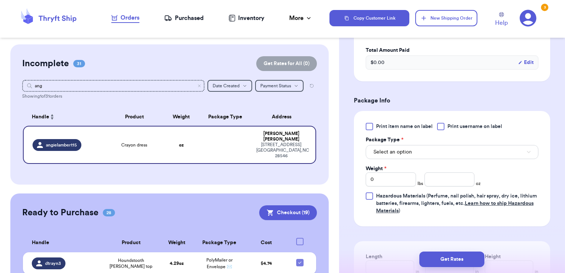
scroll to position [232, 0]
click at [444, 126] on div at bounding box center [440, 124] width 7 height 7
click at [0, 0] on input "Print username on label" at bounding box center [0, 0] width 0 height 0
click at [427, 151] on button "Select an option" at bounding box center [452, 151] width 173 height 14
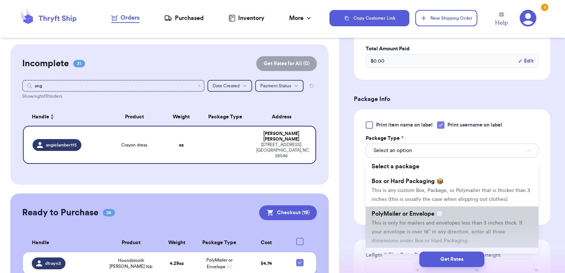
click at [407, 227] on li "PolyMailer or Envelope ✉️ This is only for mailers and envelopes less than 3 in…" at bounding box center [452, 226] width 173 height 41
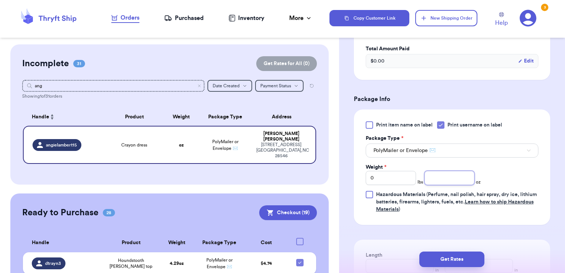
click at [448, 176] on input "number" at bounding box center [450, 178] width 50 height 14
click at [459, 257] on button "Get Rates" at bounding box center [451, 260] width 65 height 16
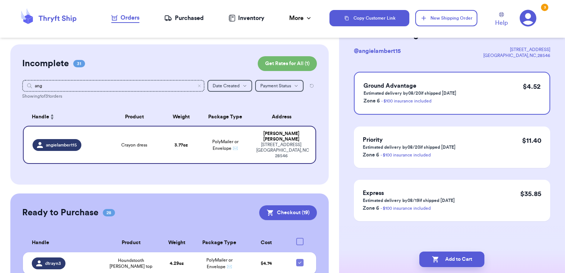
scroll to position [0, 0]
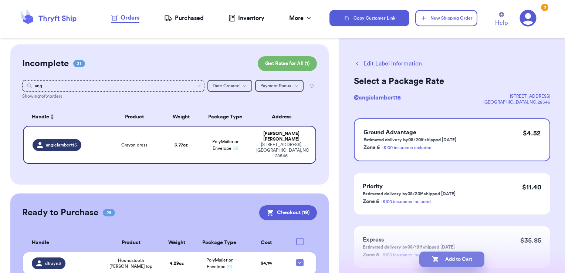
click at [473, 264] on button "Add to Cart" at bounding box center [451, 260] width 65 height 16
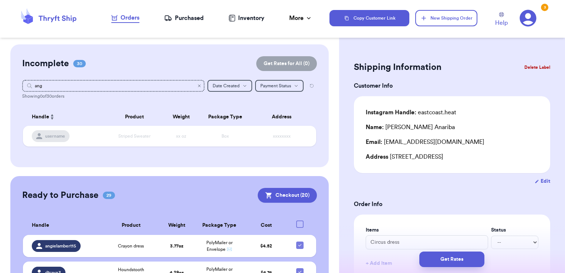
click at [197, 87] on icon "Clear search" at bounding box center [199, 86] width 4 height 4
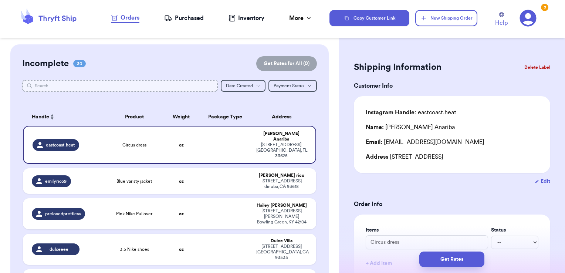
click at [161, 84] on input "text" at bounding box center [120, 86] width 196 height 12
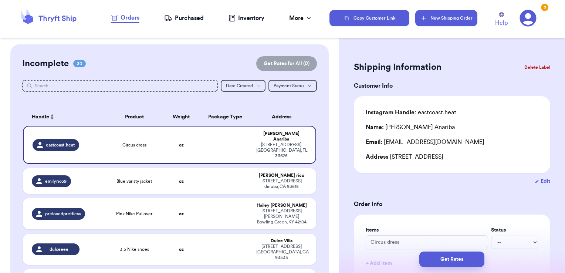
click at [426, 18] on icon "button" at bounding box center [423, 17] width 7 height 7
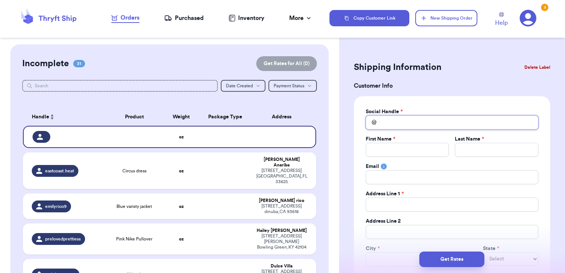
click at [392, 120] on input "Total Amount Paid" at bounding box center [452, 122] width 173 height 14
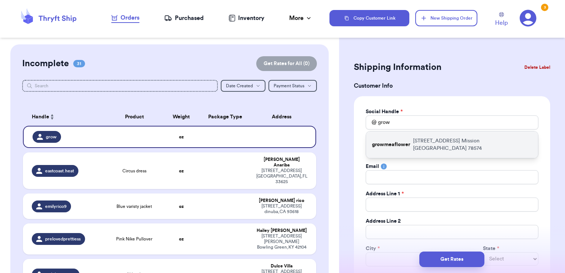
click at [402, 136] on div "growmeaflower 1005 W 24th Place Mission TX 78574" at bounding box center [452, 144] width 172 height 27
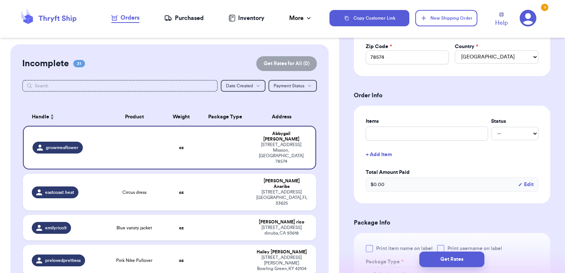
scroll to position [234, 0]
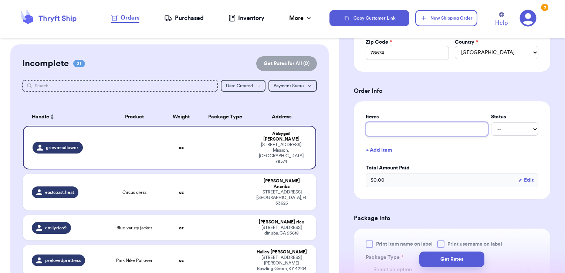
click at [398, 124] on input "text" at bounding box center [427, 129] width 122 height 14
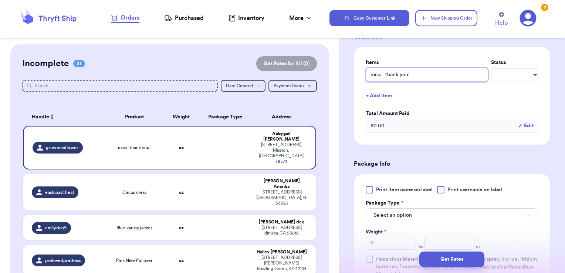
scroll to position [289, 0]
click at [450, 189] on span "Print username on label" at bounding box center [475, 189] width 55 height 7
click at [0, 0] on input "Print username on label" at bounding box center [0, 0] width 0 height 0
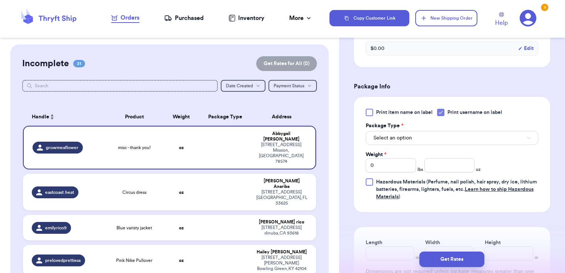
scroll to position [367, 0]
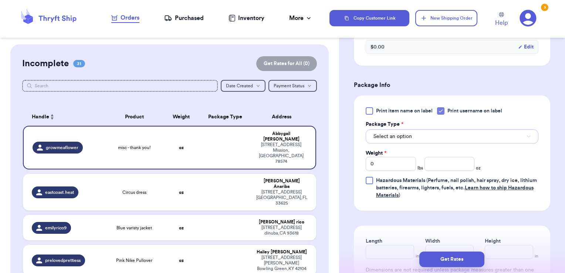
click at [412, 135] on button "Select an option" at bounding box center [452, 136] width 173 height 14
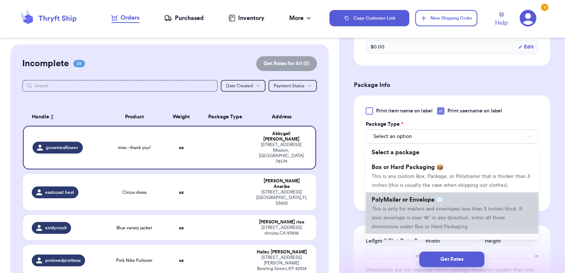
click at [401, 212] on li "PolyMailer or Envelope ✉️ This is only for mailers and envelopes less than 3 in…" at bounding box center [452, 212] width 173 height 41
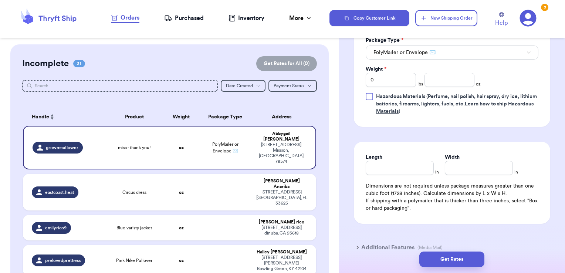
scroll to position [451, 0]
click at [436, 82] on input "number" at bounding box center [450, 80] width 50 height 14
click at [442, 254] on button "Get Rates" at bounding box center [451, 260] width 65 height 16
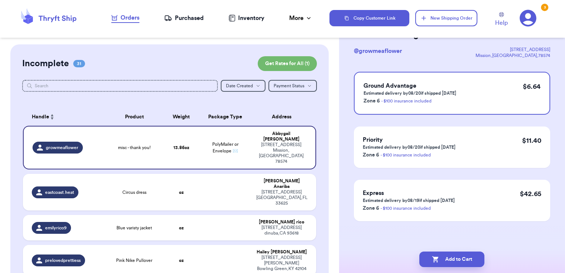
scroll to position [0, 0]
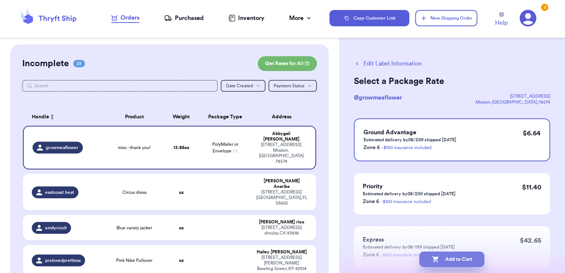
click at [469, 260] on button "Add to Cart" at bounding box center [451, 260] width 65 height 16
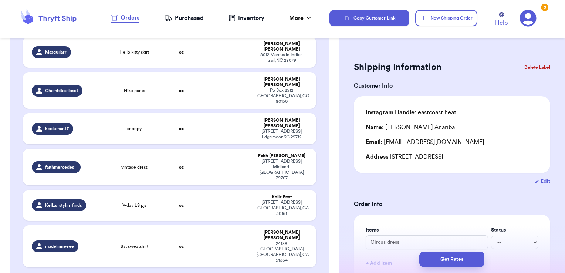
scroll to position [992, 0]
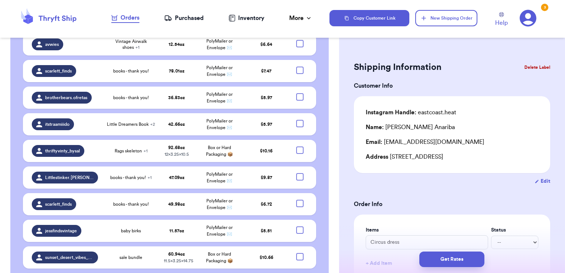
scroll to position [1615, 0]
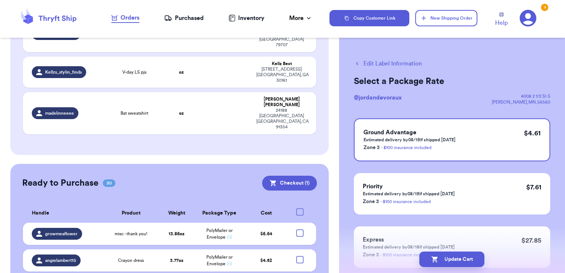
scroll to position [1124, 0]
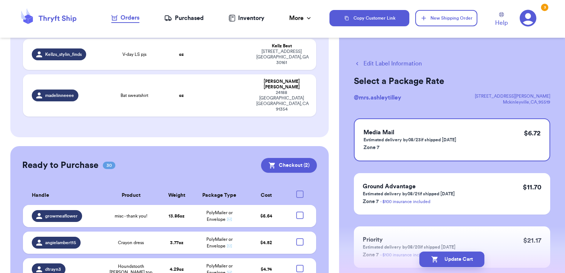
scroll to position [1144, 0]
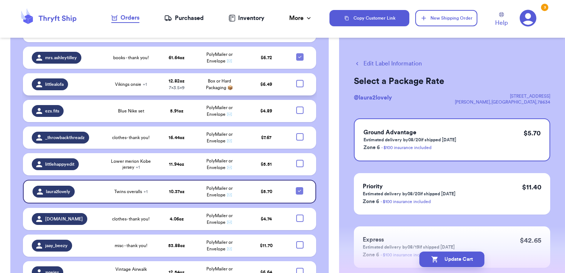
scroll to position [1382, 0]
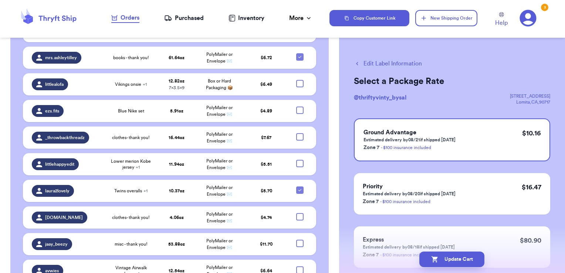
click at [296, 266] on div at bounding box center [299, 269] width 7 height 7
click at [300, 266] on input "checkbox" at bounding box center [300, 266] width 0 height 0
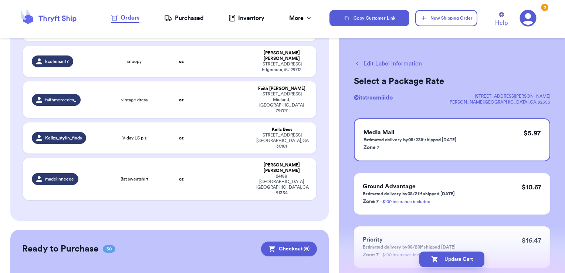
scroll to position [1058, 0]
click at [368, 66] on button "Edit Label Information" at bounding box center [388, 63] width 68 height 9
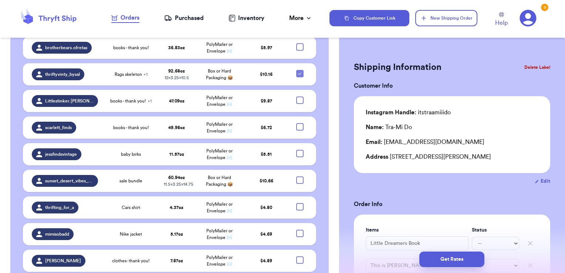
scroll to position [1705, 0]
click at [453, 260] on button "Get Rates" at bounding box center [451, 260] width 65 height 16
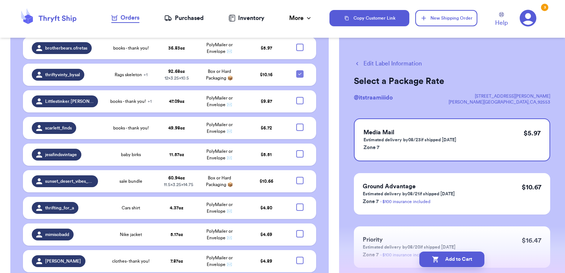
click at [453, 260] on button "Add to Cart" at bounding box center [451, 260] width 65 height 16
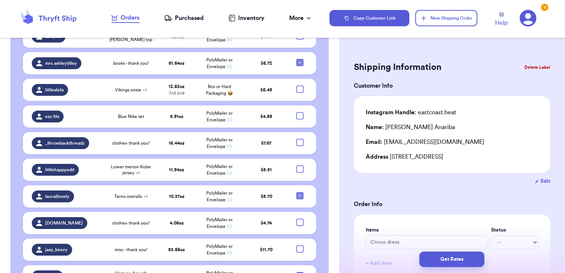
scroll to position [1400, 0]
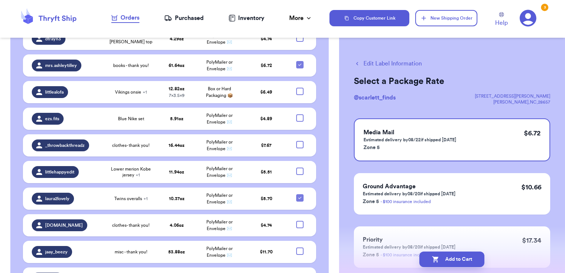
click at [392, 64] on button "Edit Label Information" at bounding box center [388, 63] width 68 height 9
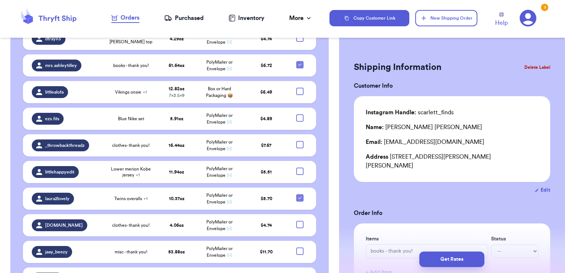
scroll to position [1431, 0]
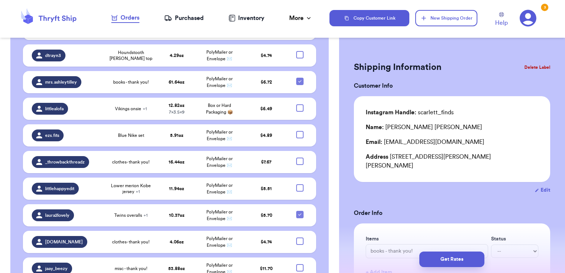
click at [540, 186] on button "Edit" at bounding box center [543, 189] width 16 height 7
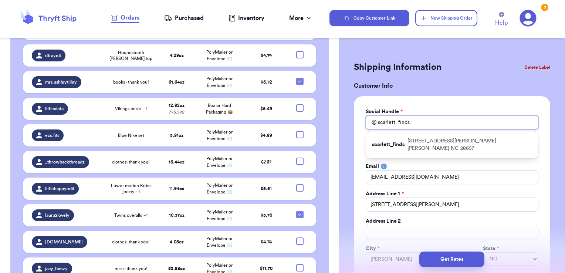
drag, startPoint x: 443, startPoint y: 124, endPoint x: 326, endPoint y: 112, distance: 117.4
click at [326, 112] on div "Customer Link New Order Incomplete 31 Get Rates for All ( 1 ) Get Rates for All…" at bounding box center [282, 136] width 565 height 273
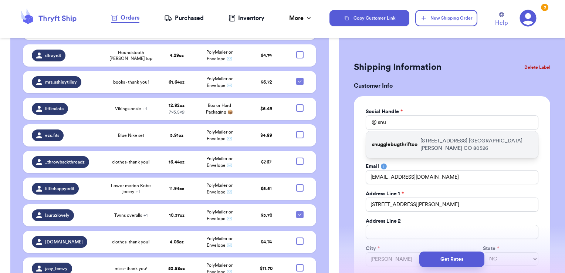
click at [388, 141] on p "snugglebugthriftco" at bounding box center [394, 144] width 45 height 7
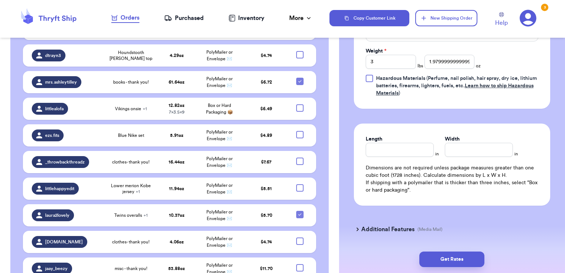
scroll to position [471, 0]
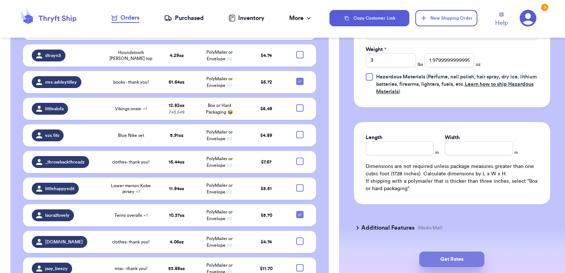
click at [463, 256] on button "Get Rates" at bounding box center [451, 260] width 65 height 16
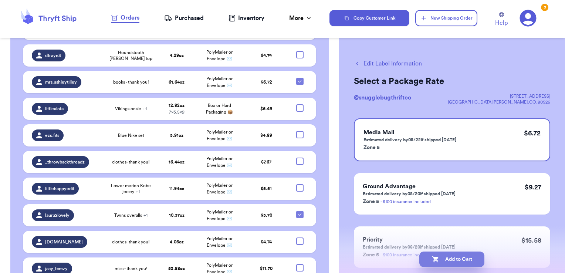
click at [468, 261] on button "Add to Cart" at bounding box center [451, 260] width 65 height 16
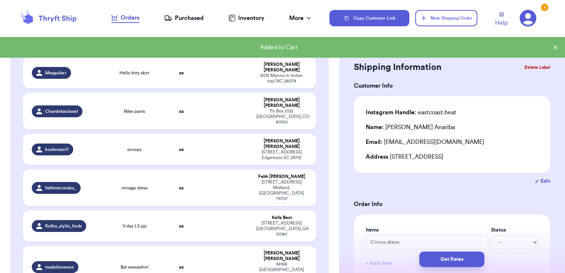
scroll to position [972, 0]
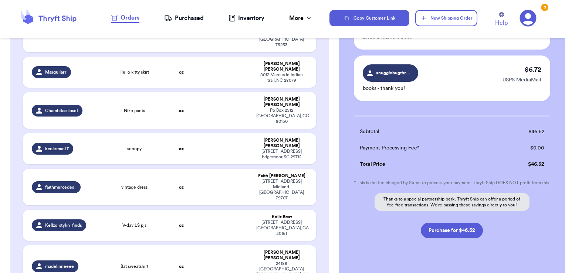
scroll to position [370, 0]
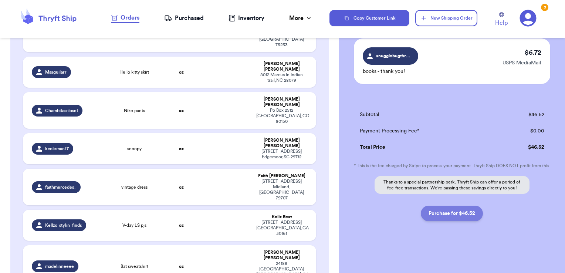
click at [444, 212] on button "Purchase for $46.52" at bounding box center [452, 214] width 62 height 16
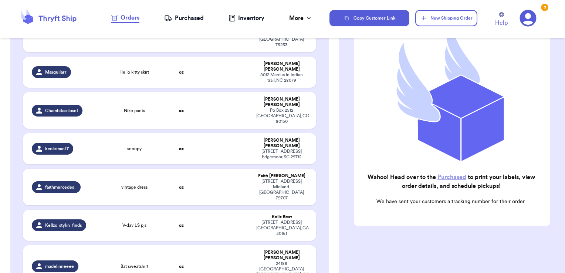
click at [185, 18] on div "Purchased" at bounding box center [184, 18] width 40 height 9
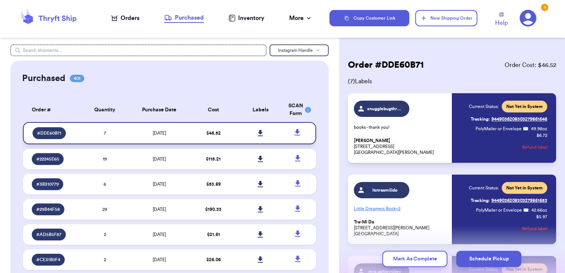
click at [258, 132] on icon at bounding box center [260, 133] width 5 height 6
click at [295, 129] on icon at bounding box center [297, 132] width 5 height 6
